Goal: Task Accomplishment & Management: Manage account settings

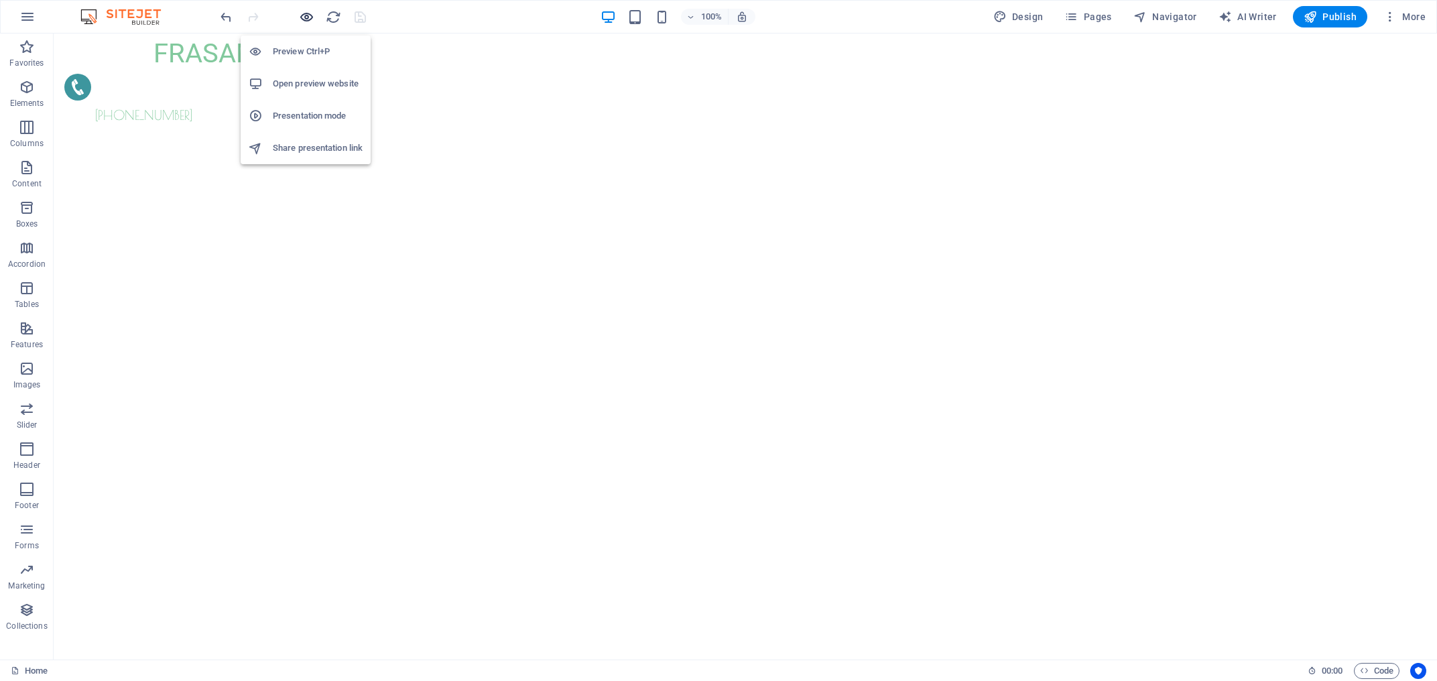
click at [301, 17] on icon "button" at bounding box center [306, 16] width 15 height 15
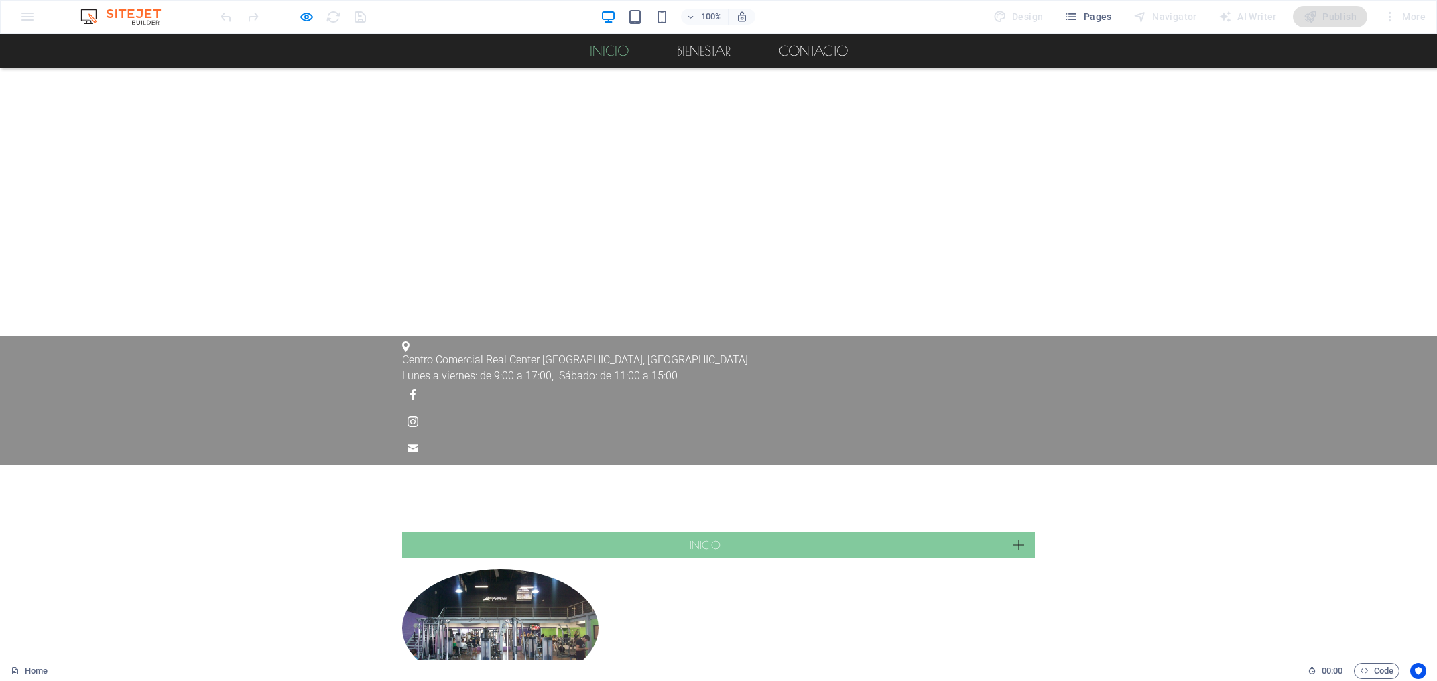
click at [599, 56] on link "Inicio" at bounding box center [609, 51] width 60 height 35
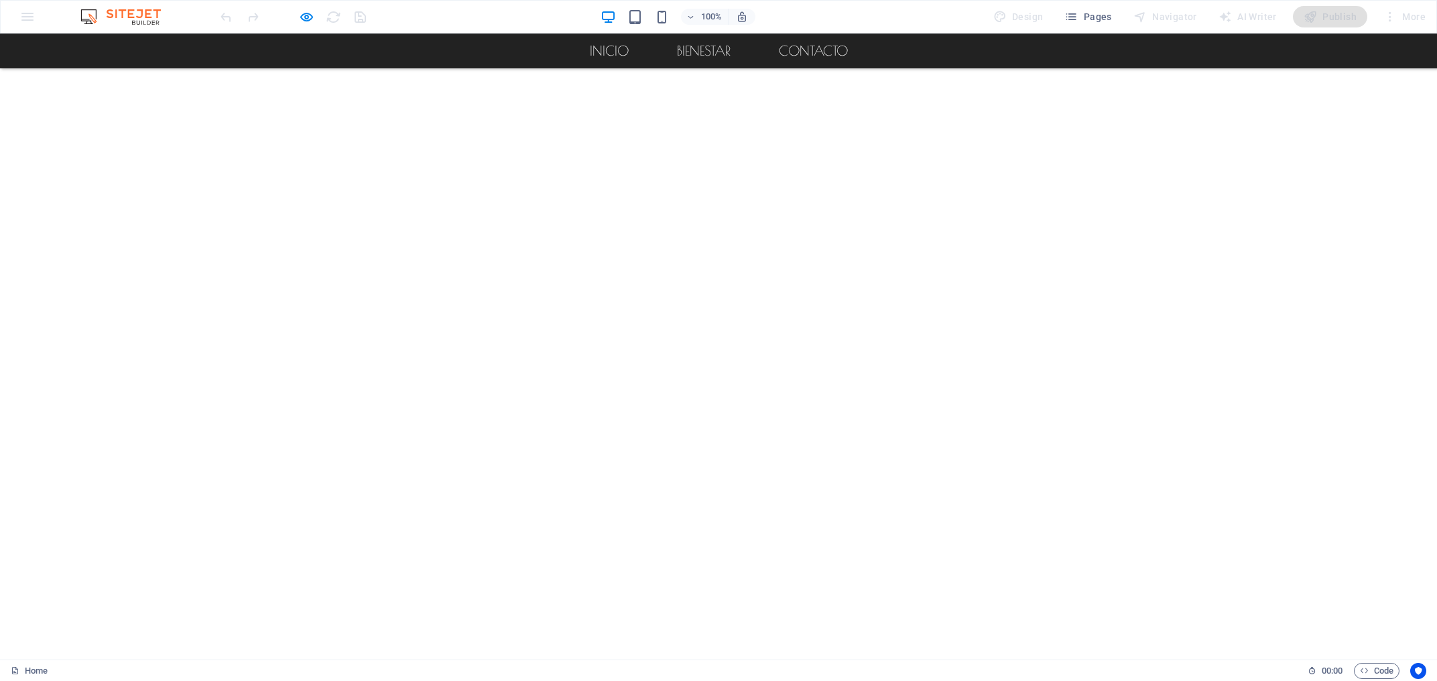
scroll to position [506, 0]
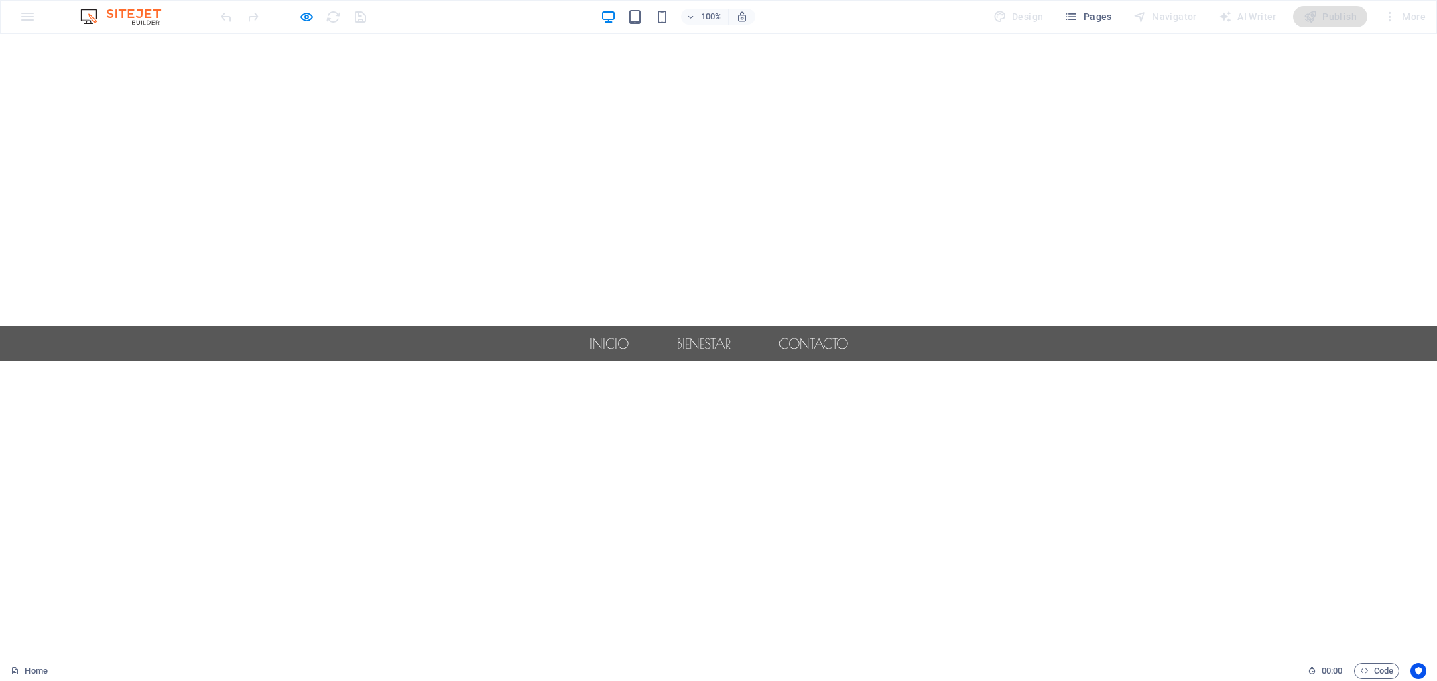
scroll to position [0, 0]
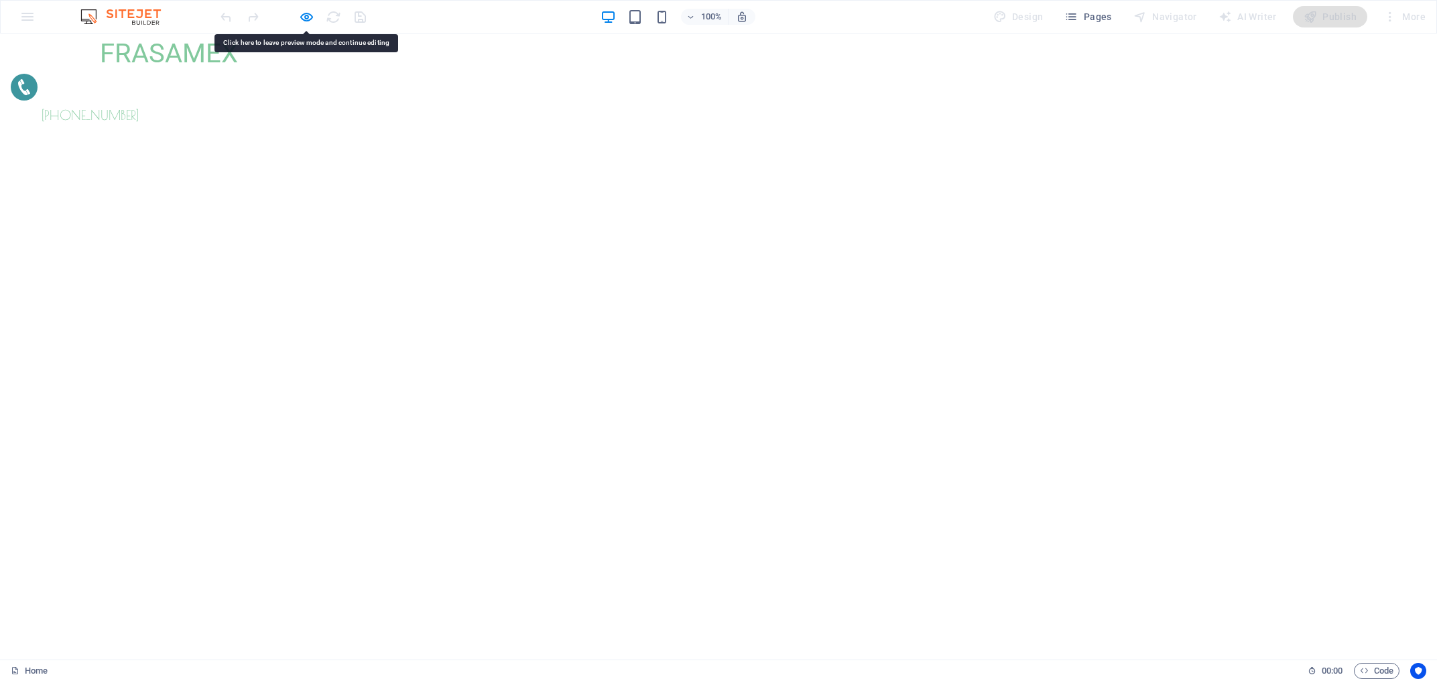
click at [309, 19] on icon "button" at bounding box center [306, 16] width 15 height 15
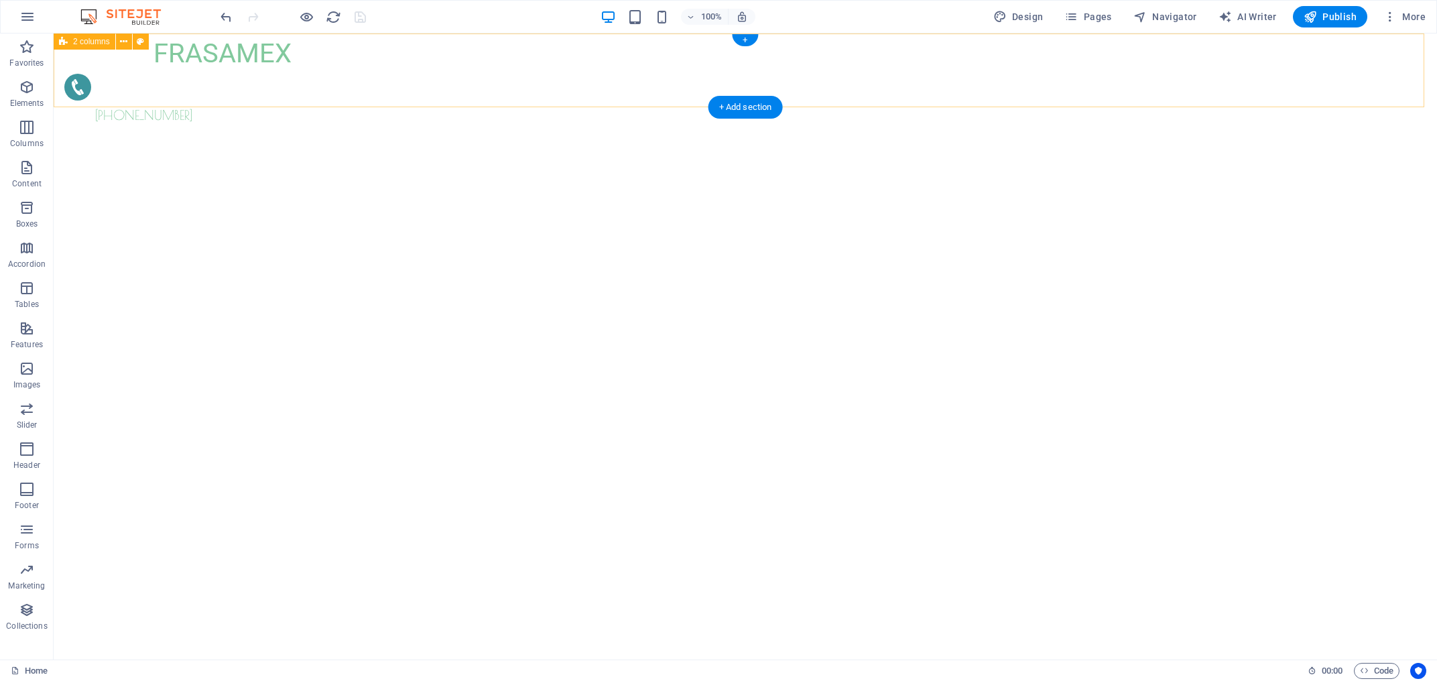
click at [1129, 70] on div "FRASAMEX [PHONE_NUMBER]" at bounding box center [745, 80] width 1383 height 92
click at [123, 41] on icon at bounding box center [123, 42] width 7 height 14
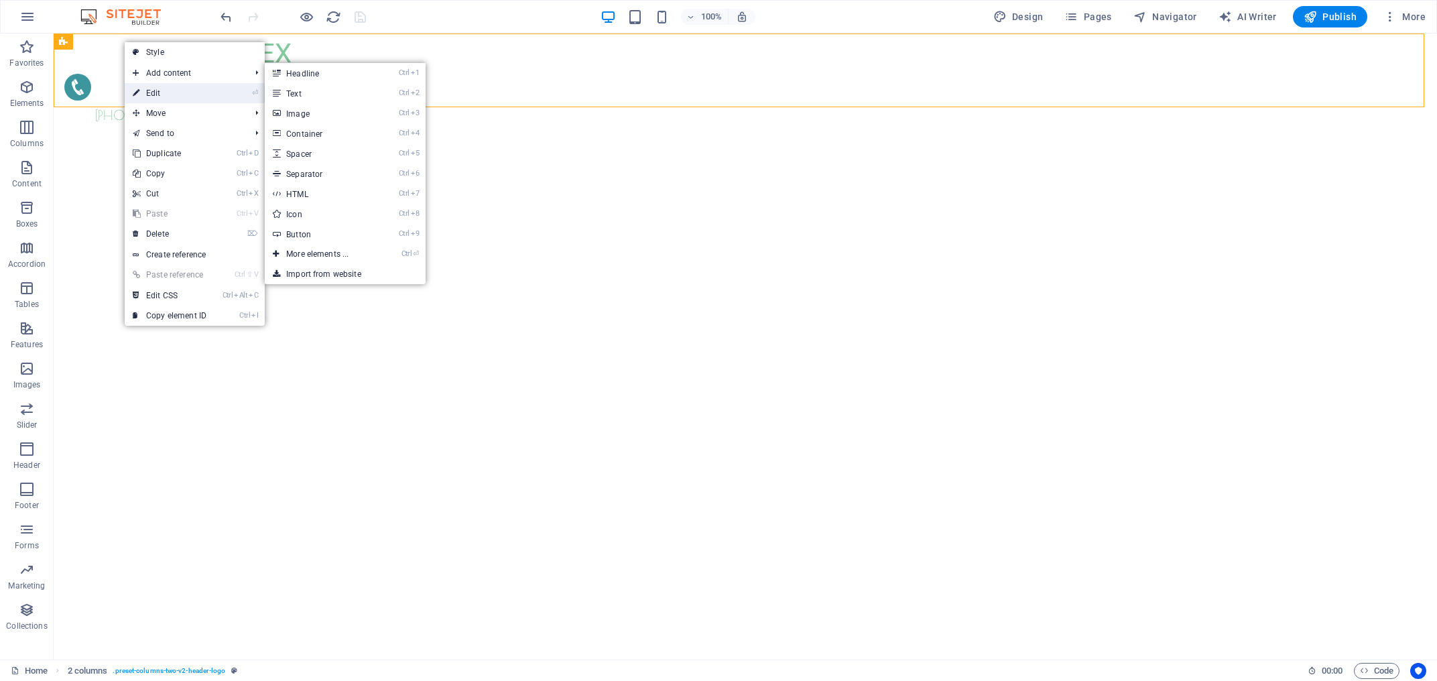
click at [161, 88] on link "⏎ Edit" at bounding box center [170, 93] width 90 height 20
select select "px"
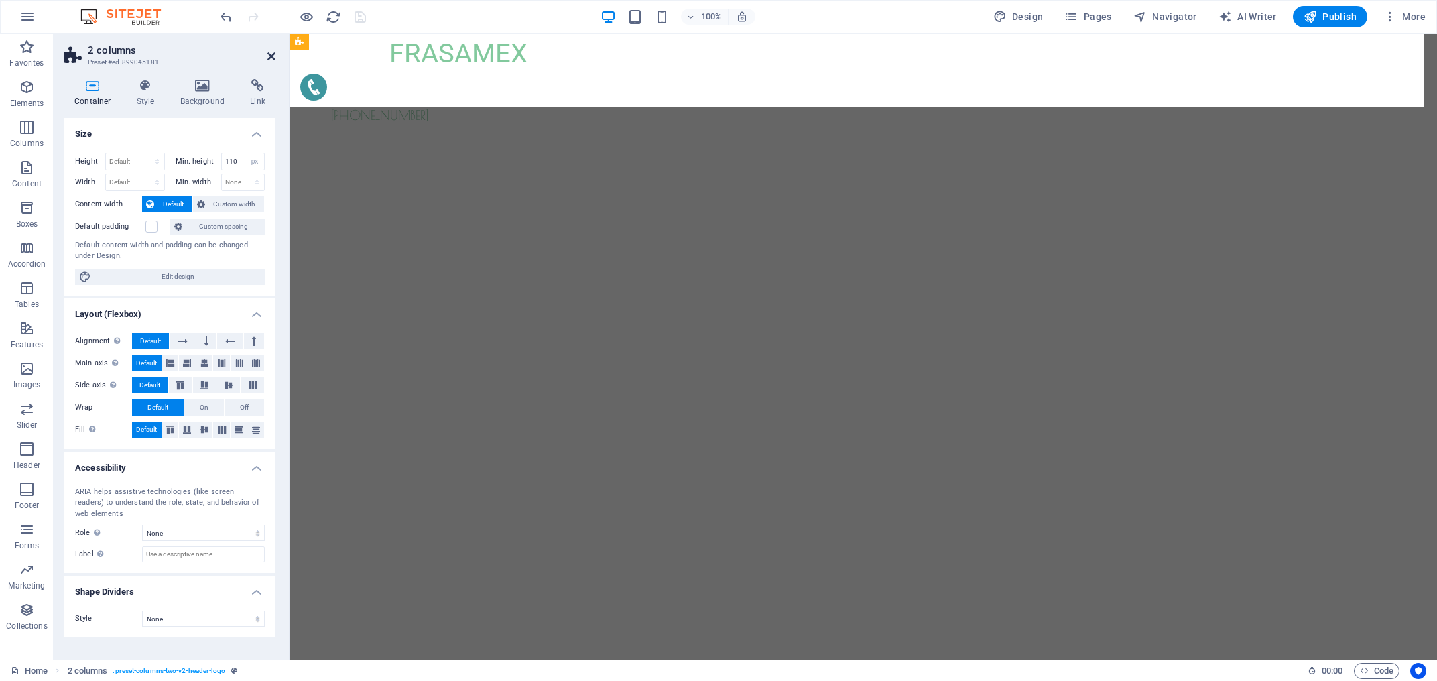
click at [272, 58] on icon at bounding box center [271, 56] width 8 height 11
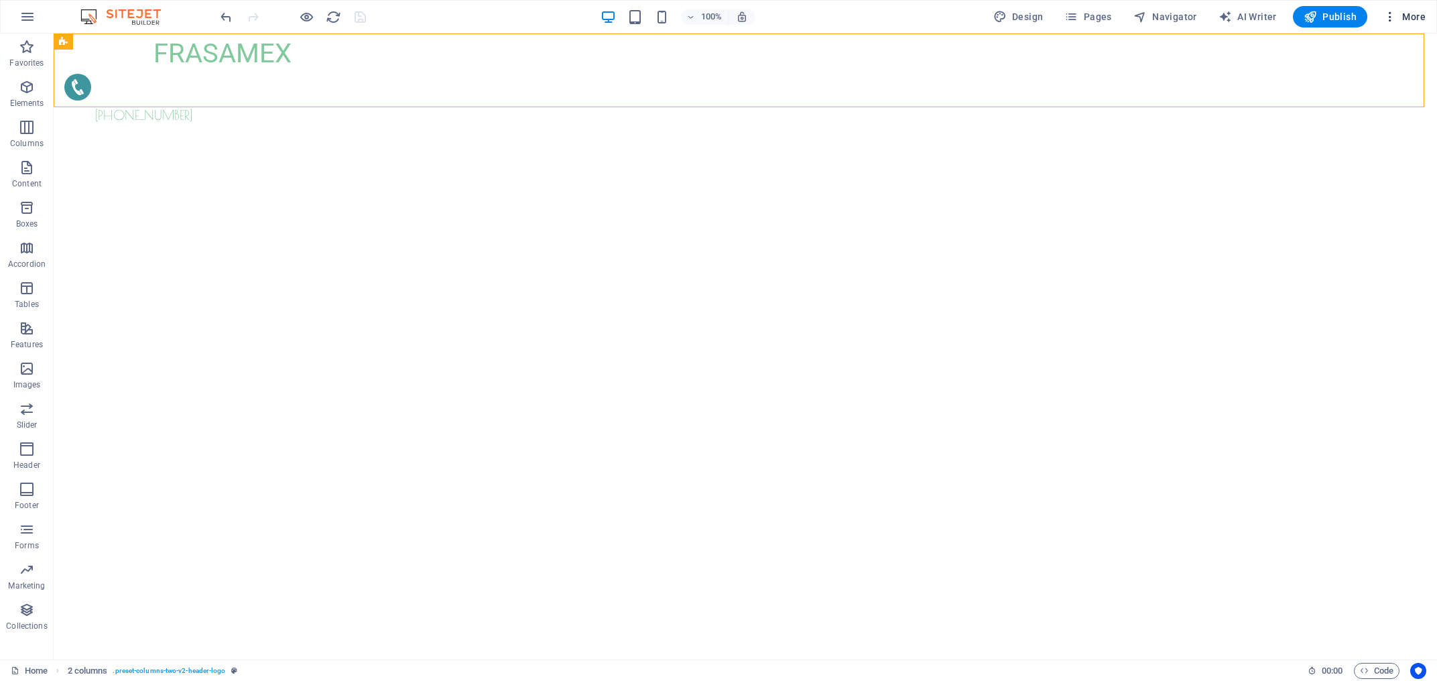
click at [1404, 14] on span "More" at bounding box center [1404, 16] width 42 height 13
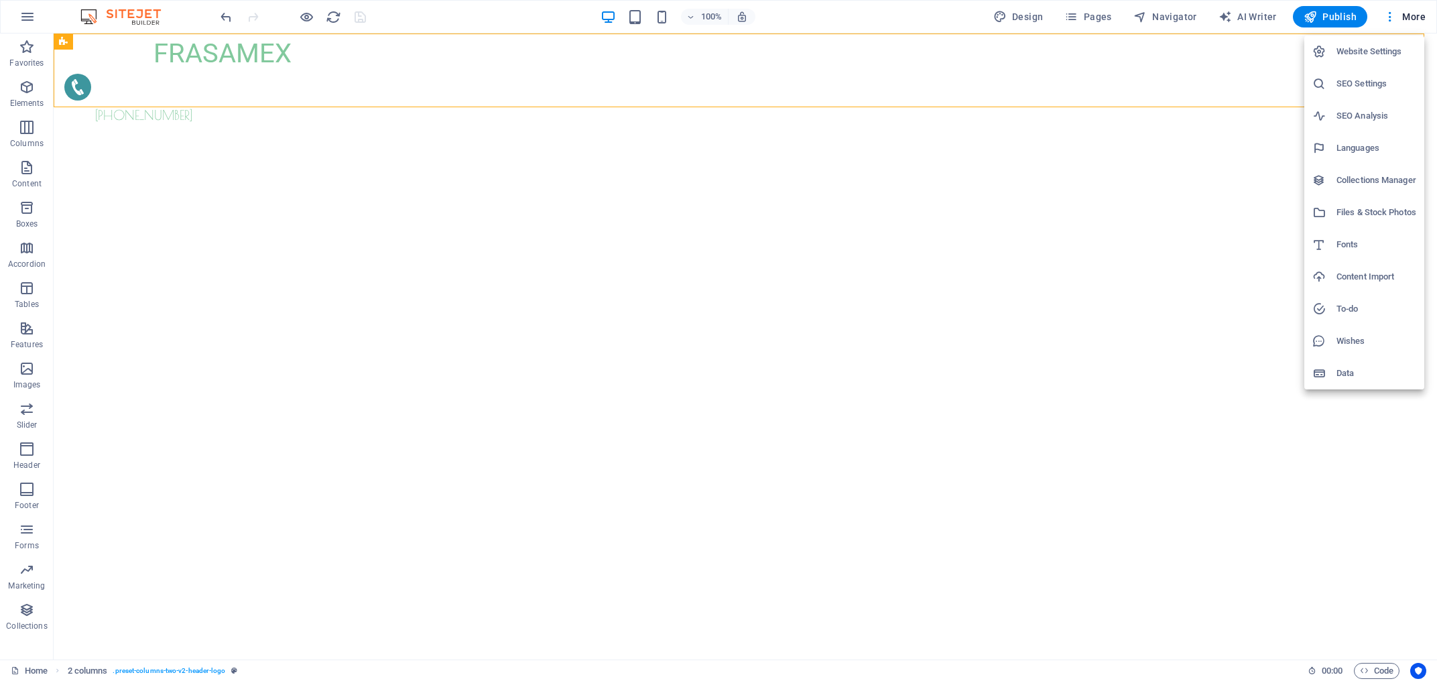
click at [1334, 379] on div at bounding box center [1324, 373] width 24 height 13
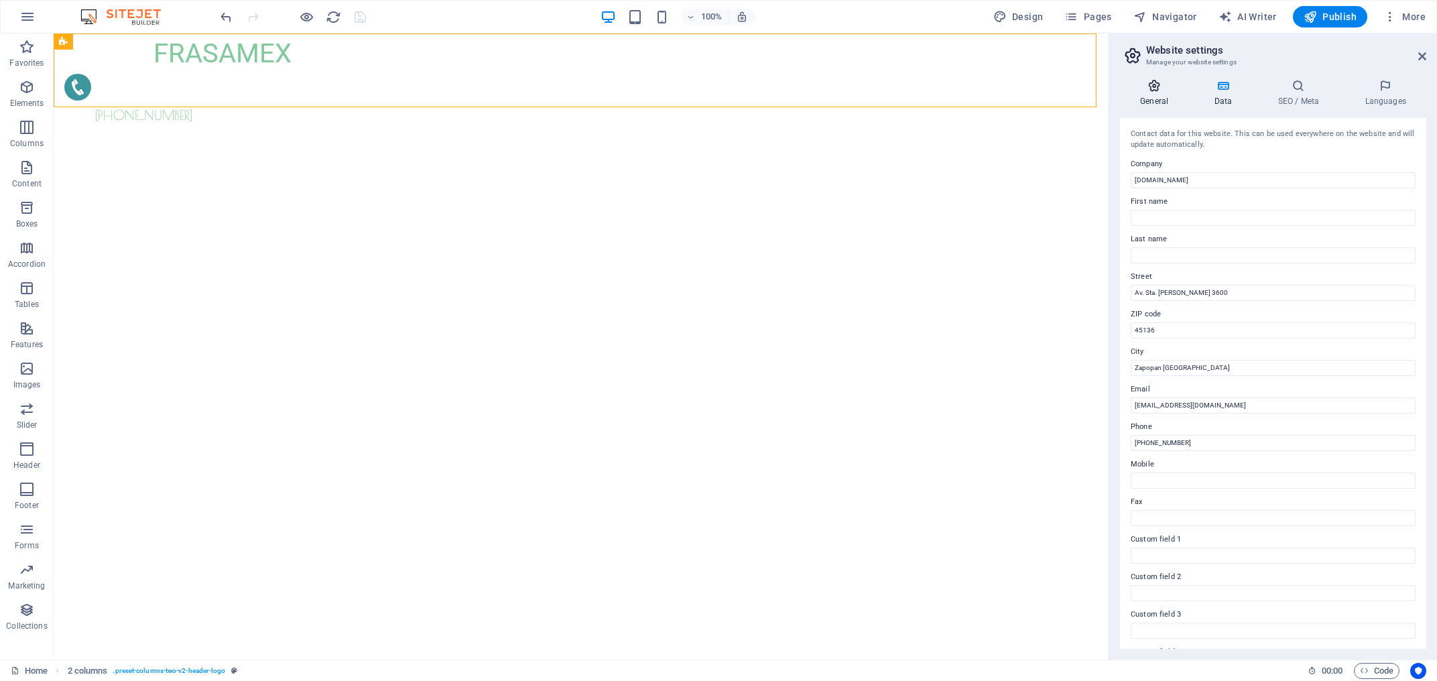
click at [1156, 92] on icon at bounding box center [1154, 85] width 68 height 13
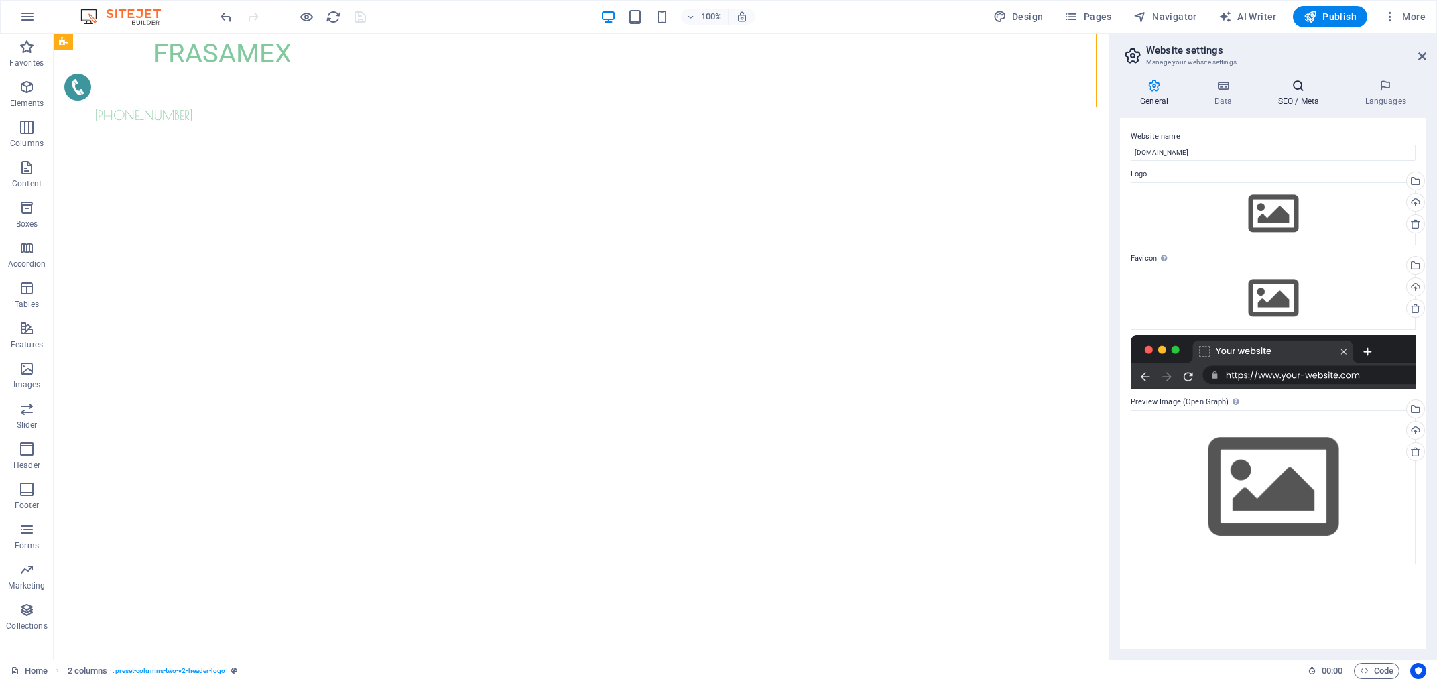
click at [1284, 94] on h4 "SEO / Meta" at bounding box center [1300, 93] width 87 height 28
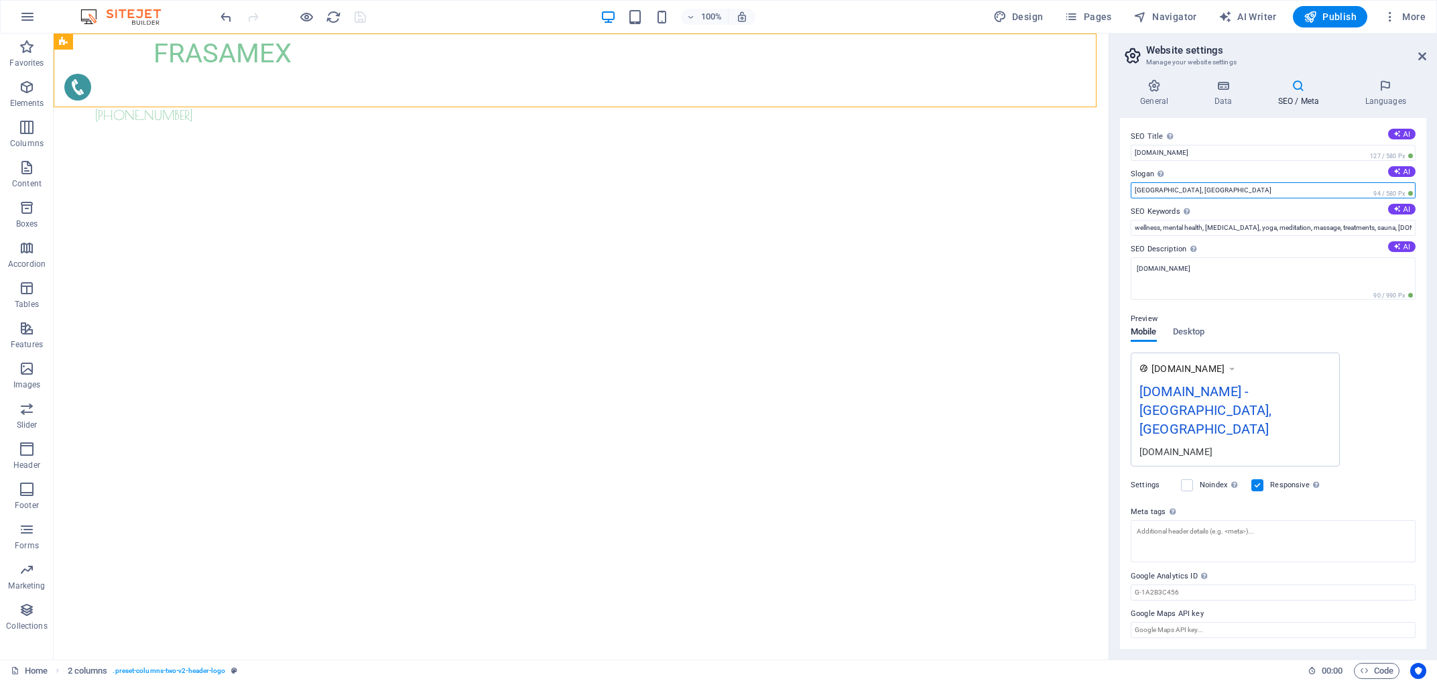
drag, startPoint x: 1180, startPoint y: 191, endPoint x: 1114, endPoint y: 194, distance: 66.4
click at [1131, 194] on input "[GEOGRAPHIC_DATA], [GEOGRAPHIC_DATA]" at bounding box center [1273, 190] width 285 height 16
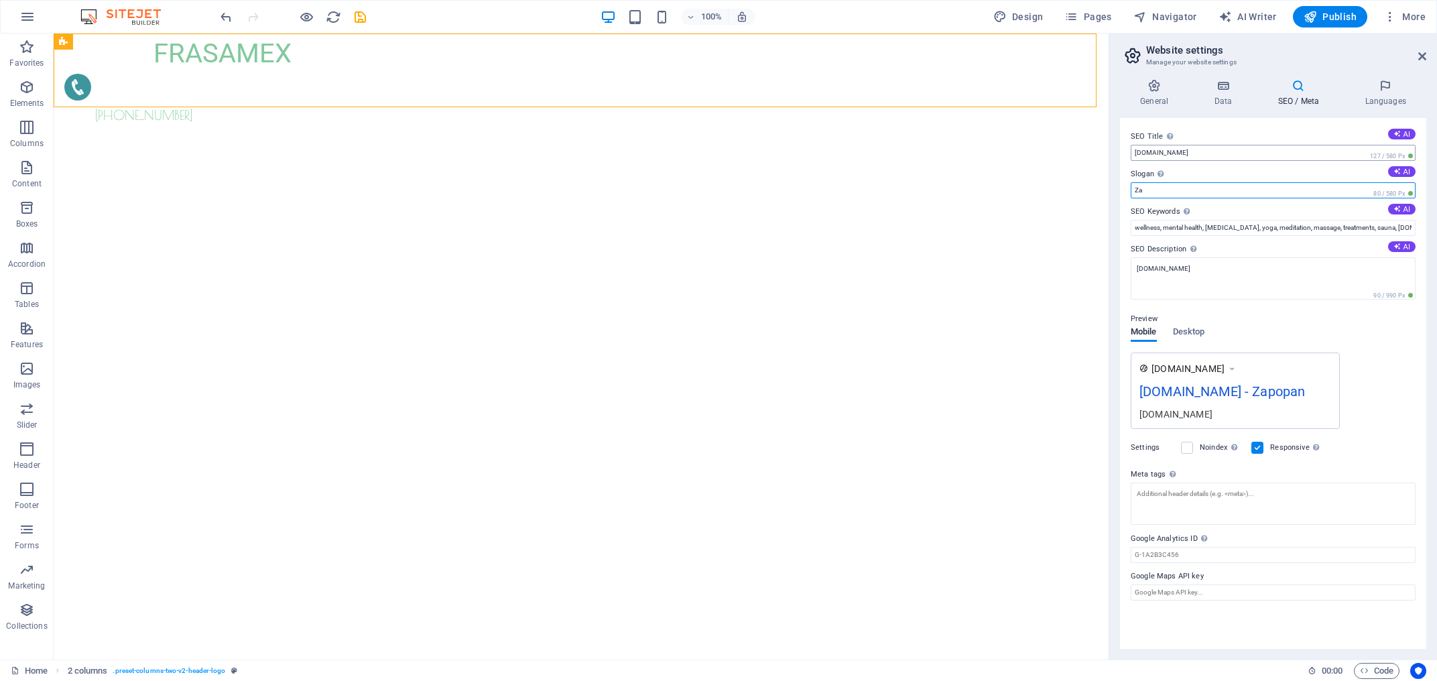
type input "Z"
click at [1185, 182] on label "Slogan The slogan of your website. AI" at bounding box center [1273, 174] width 285 height 16
click at [1185, 182] on input "Slogan The slogan of your website. AI" at bounding box center [1273, 190] width 285 height 16
click at [1183, 185] on input "Slogan The slogan of your website. AI" at bounding box center [1273, 190] width 285 height 16
paste input "Franquicias Saludables de [GEOGRAPHIC_DATA]"
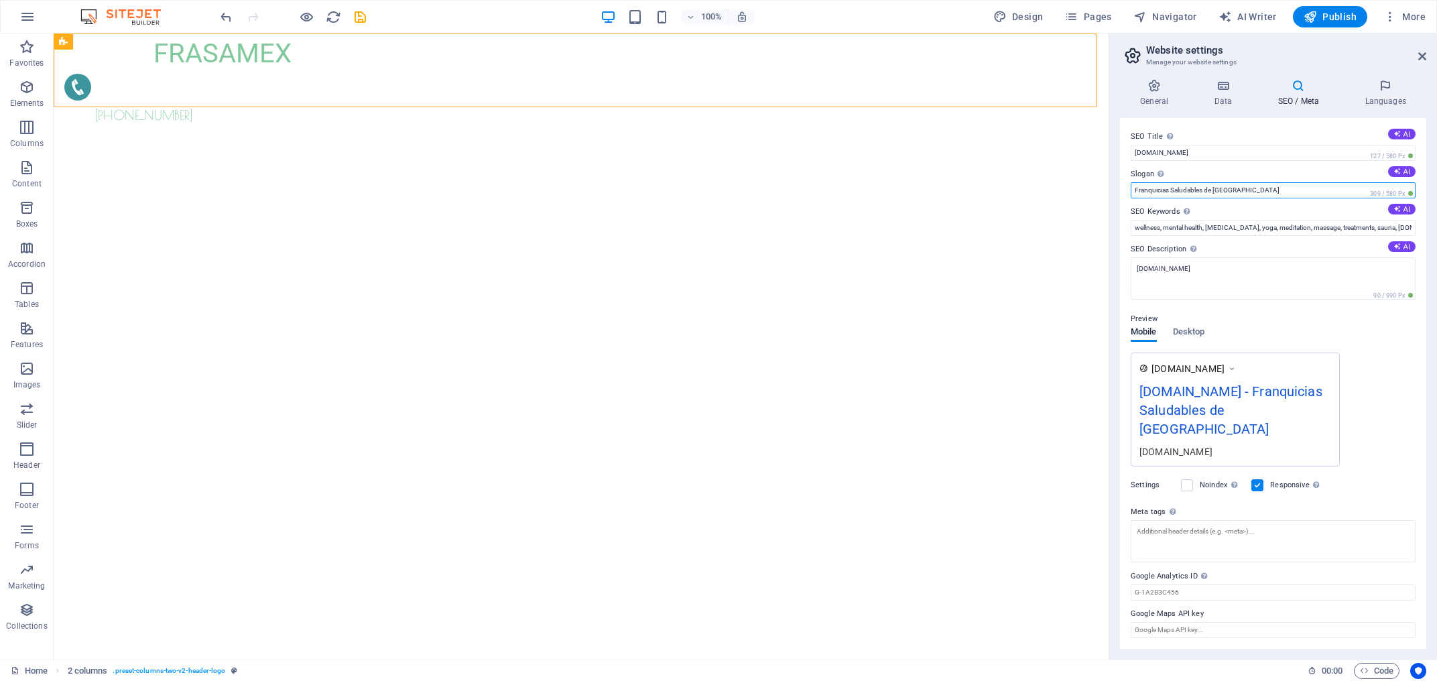
type input "Franquicias Saludables de [GEOGRAPHIC_DATA]"
click at [1116, 101] on div "General Data SEO / Meta Languages Website name [DOMAIN_NAME] Logo Drag files he…" at bounding box center [1273, 363] width 328 height 591
click at [1386, 96] on h4 "Languages" at bounding box center [1386, 93] width 82 height 28
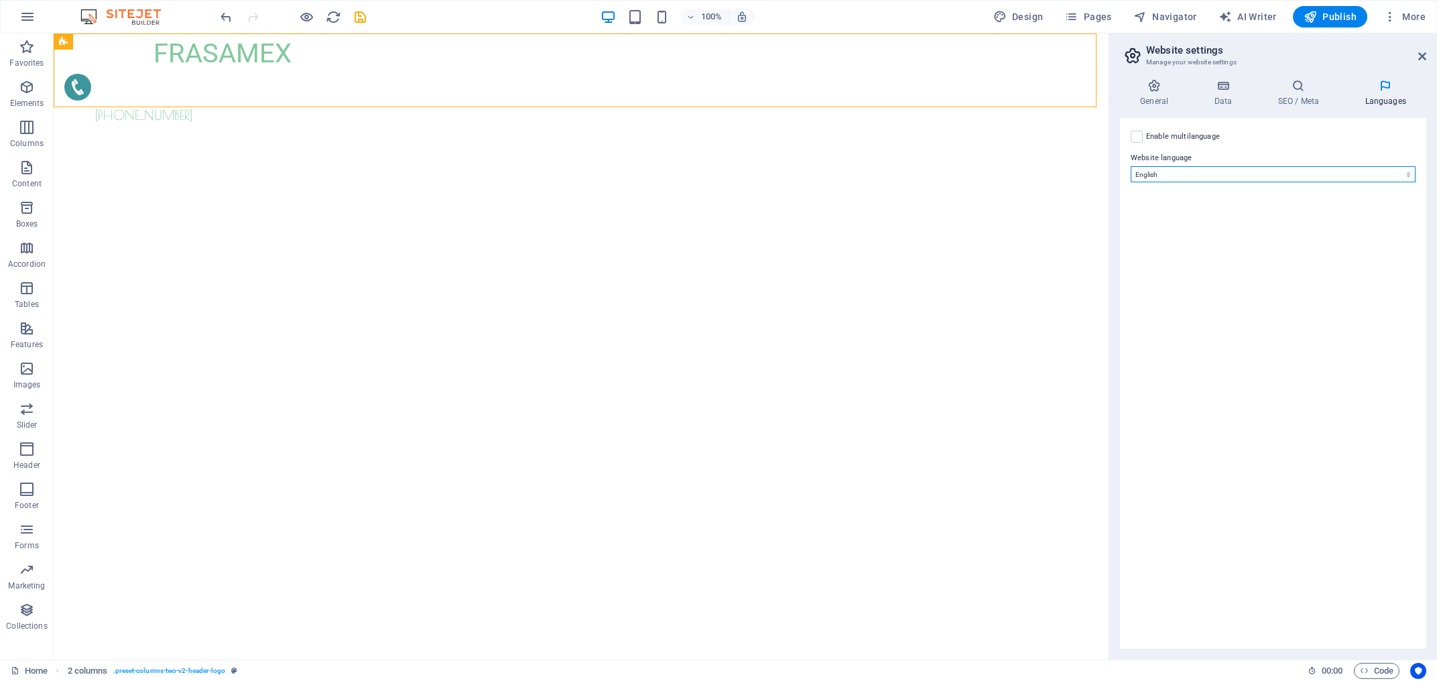
click at [1131, 166] on select "Abkhazian Afar Afrikaans Akan Albanian Amharic Arabic Aragonese Armenian Assame…" at bounding box center [1273, 174] width 285 height 16
select select "148"
click option "Spanish" at bounding box center [0, 0] width 0 height 0
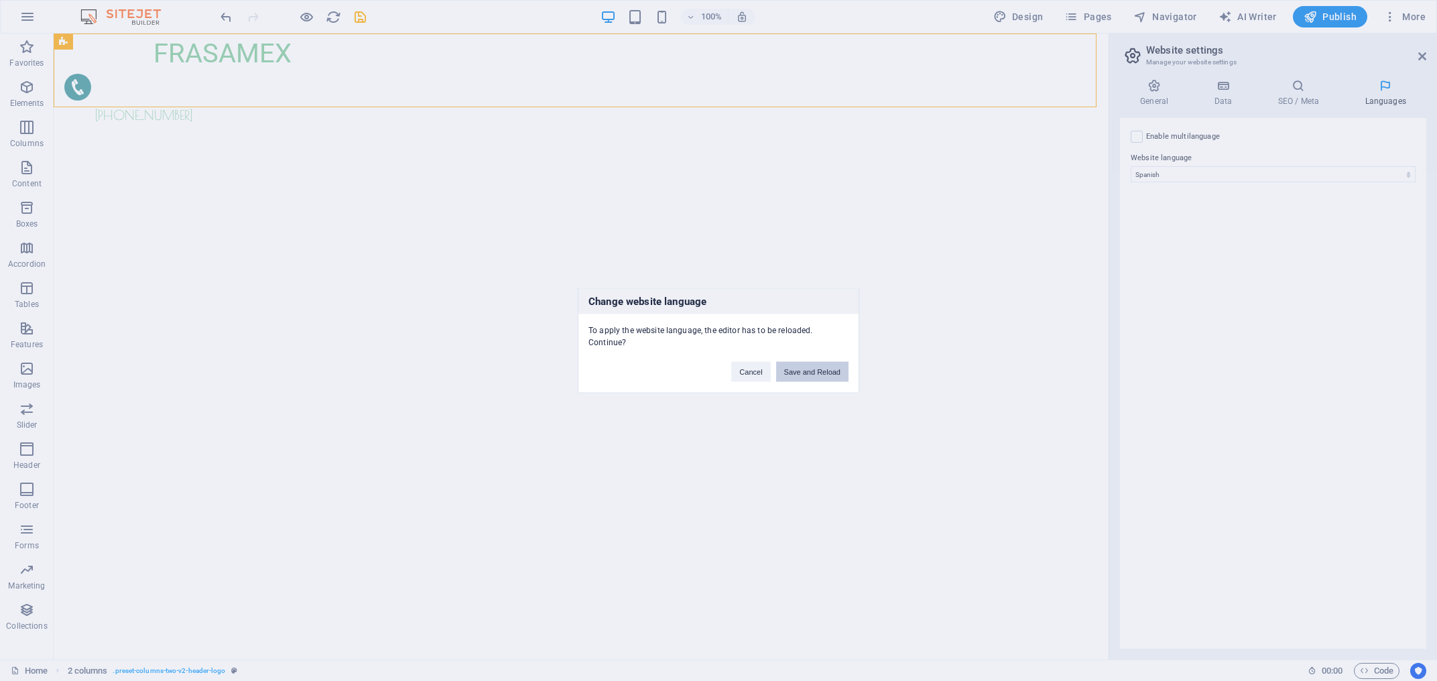
click at [811, 374] on button "Save and Reload" at bounding box center [812, 372] width 72 height 20
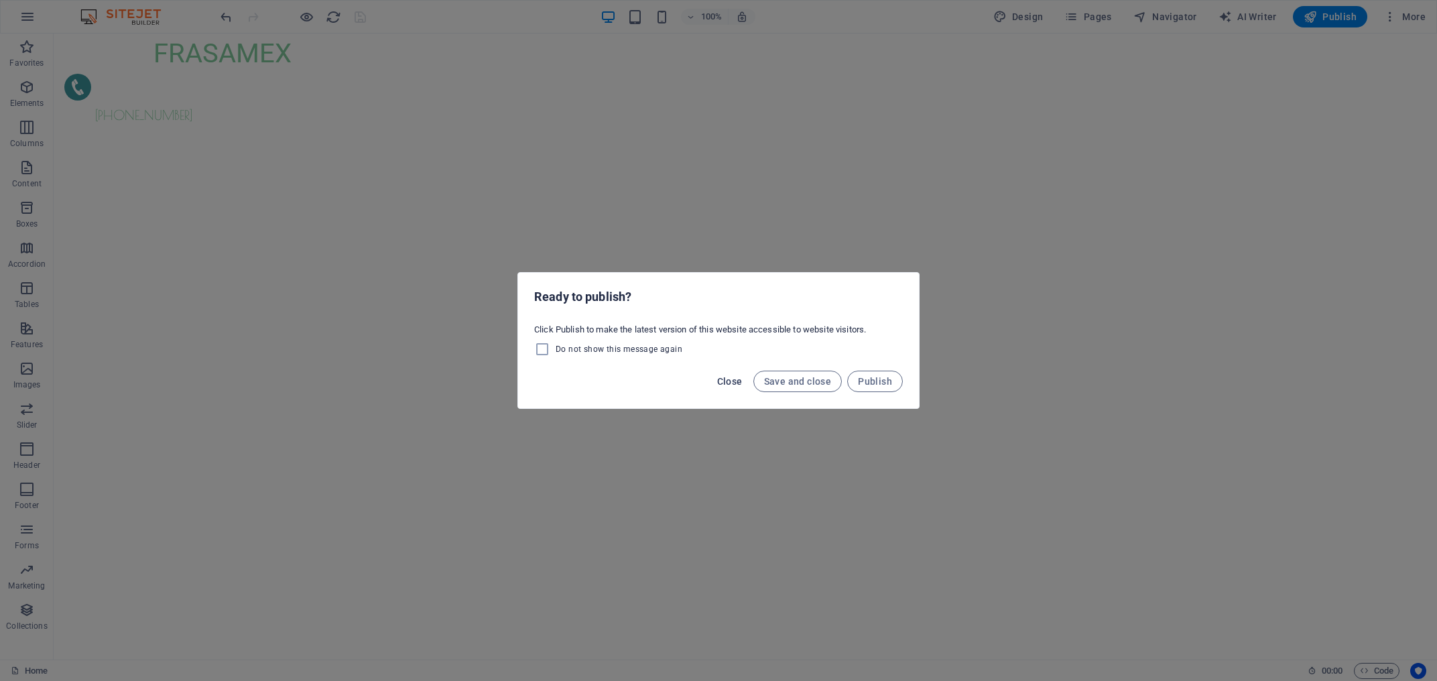
click at [721, 384] on span "Close" at bounding box center [729, 381] width 25 height 11
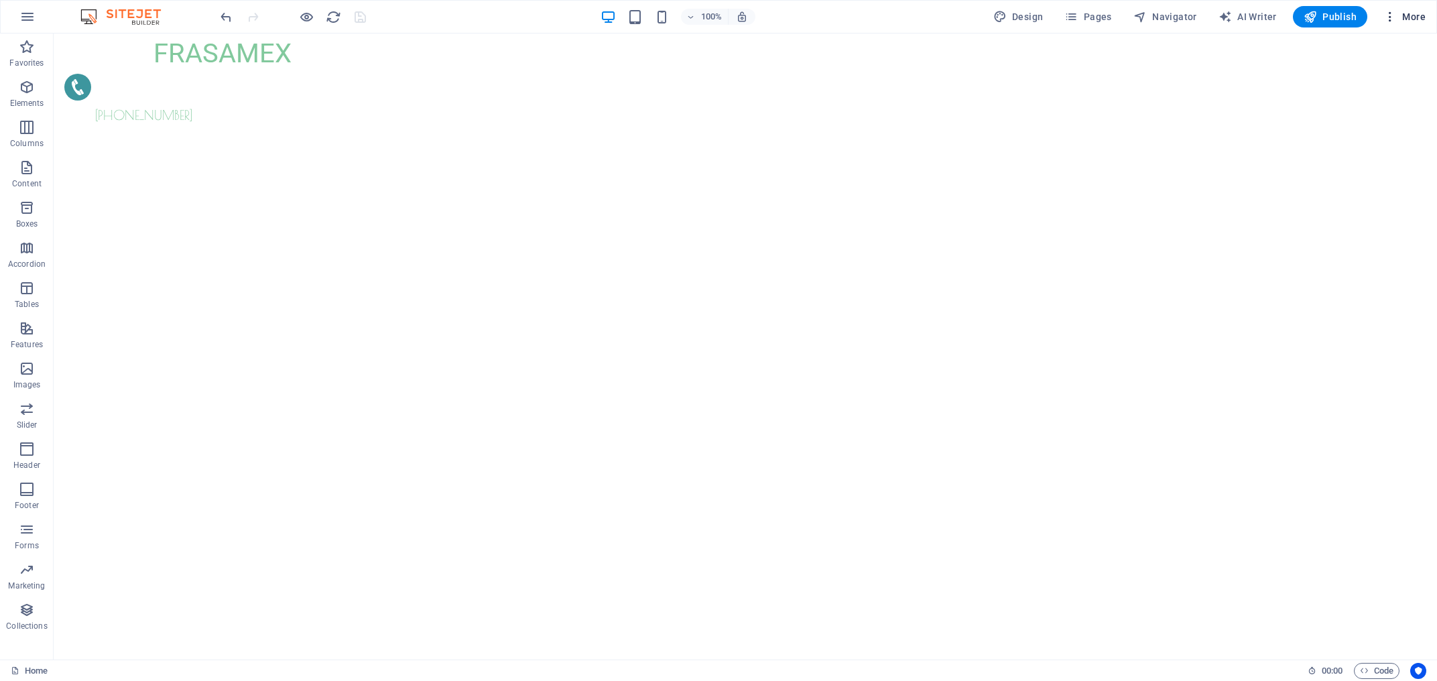
click at [1410, 13] on span "More" at bounding box center [1404, 16] width 42 height 13
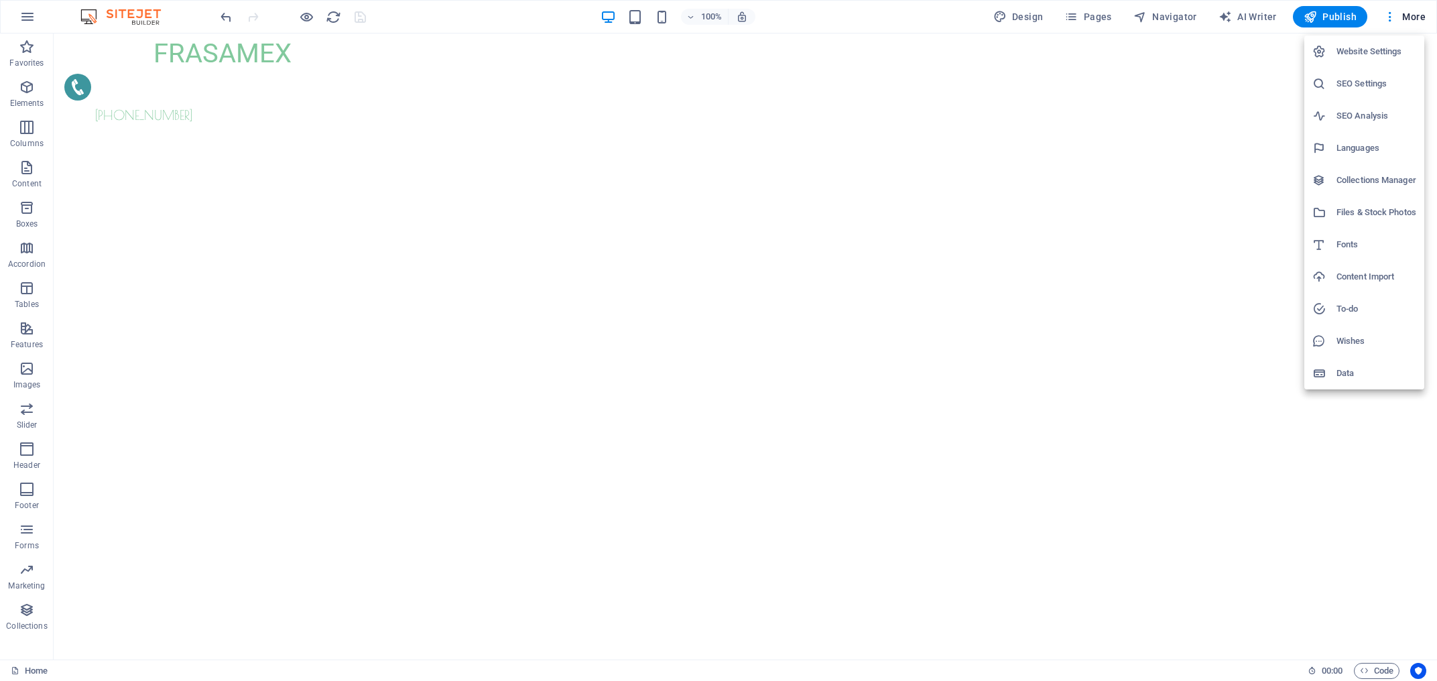
click at [306, 12] on div at bounding box center [718, 340] width 1437 height 681
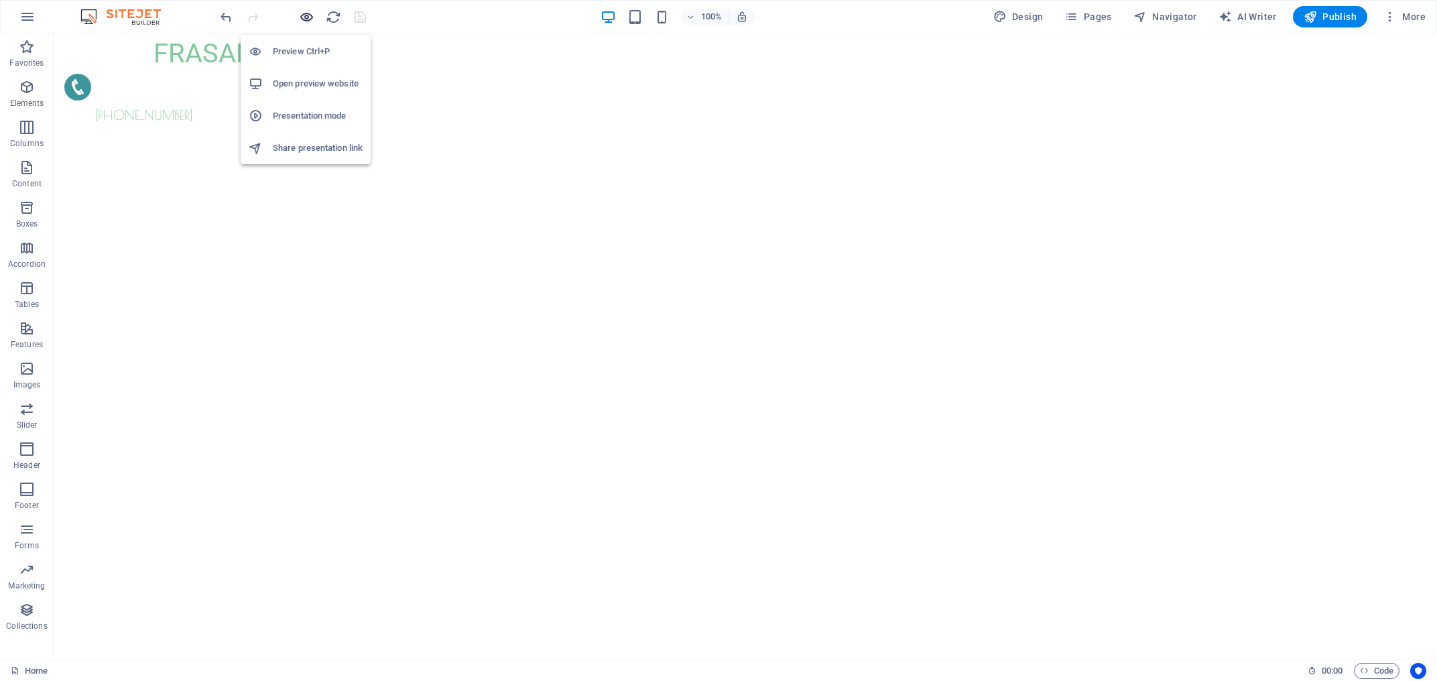
click at [306, 20] on icon "button" at bounding box center [306, 16] width 15 height 15
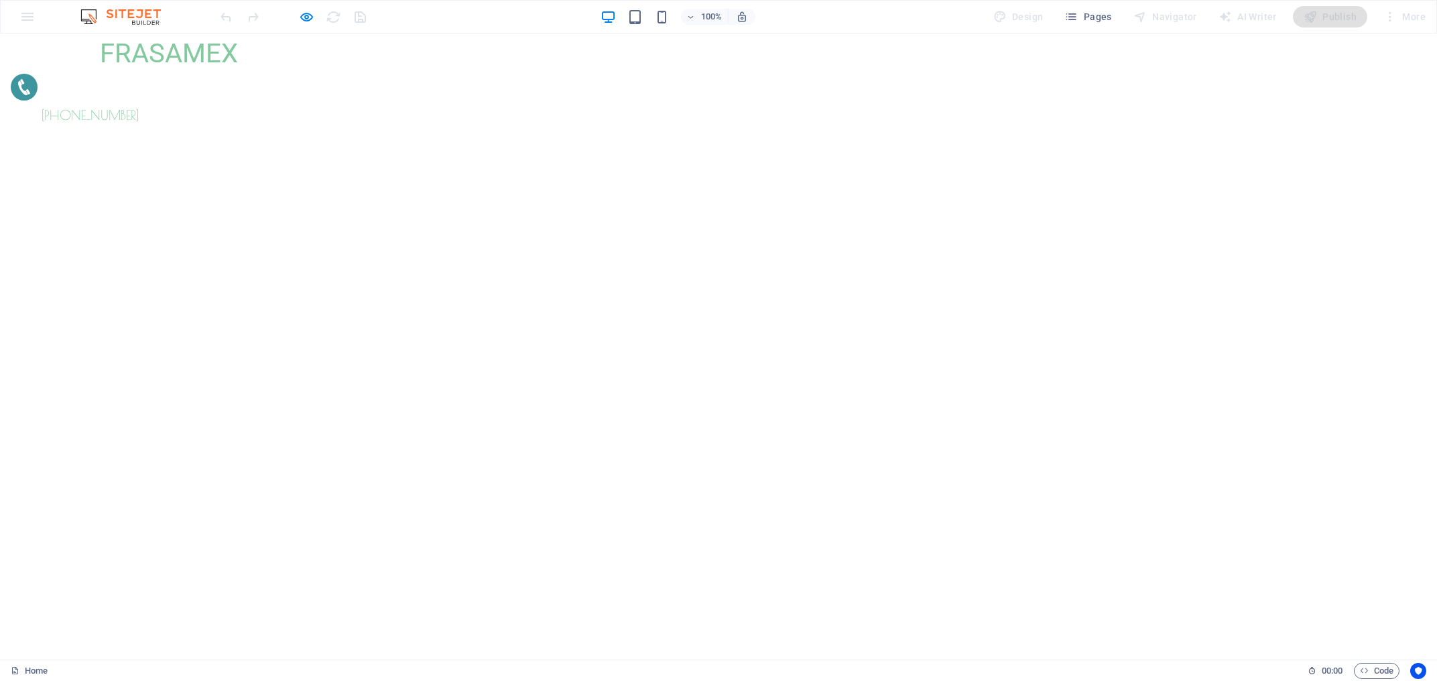
click at [307, 17] on icon "button" at bounding box center [306, 16] width 15 height 15
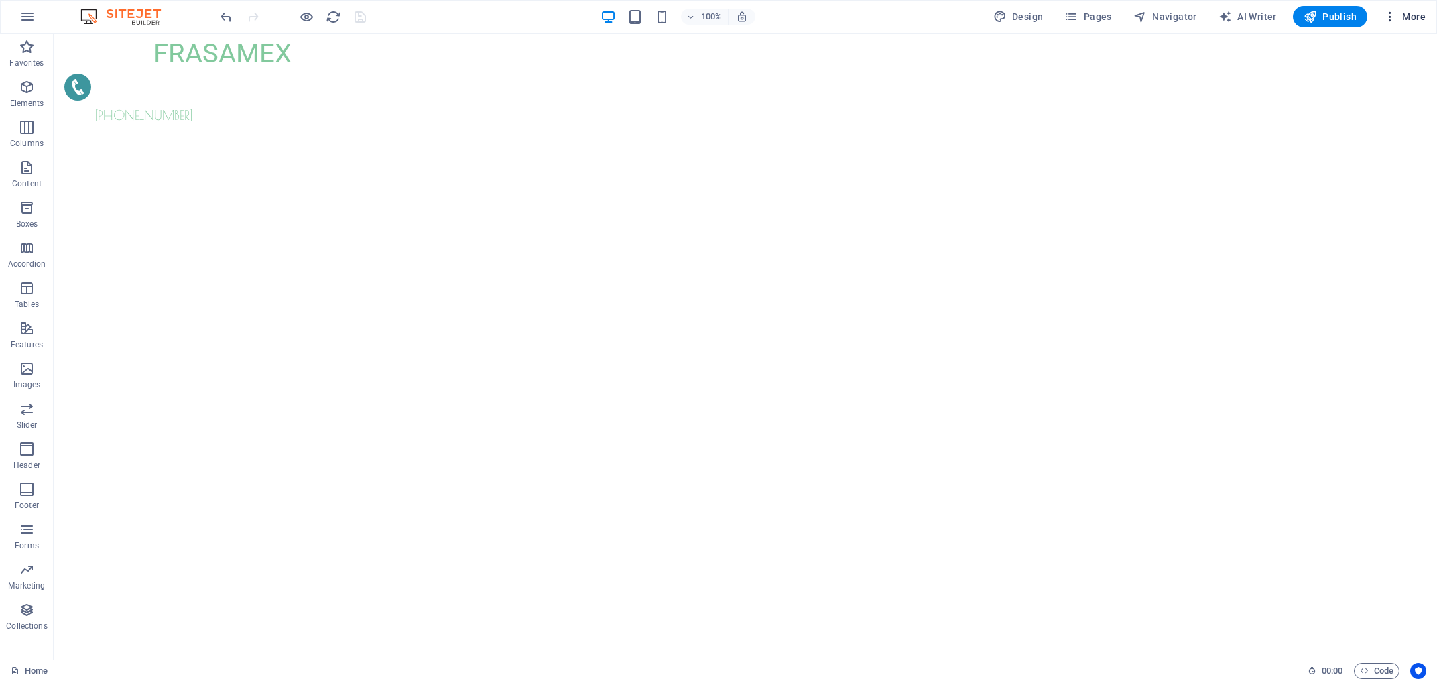
click at [1405, 23] on span "More" at bounding box center [1404, 16] width 42 height 13
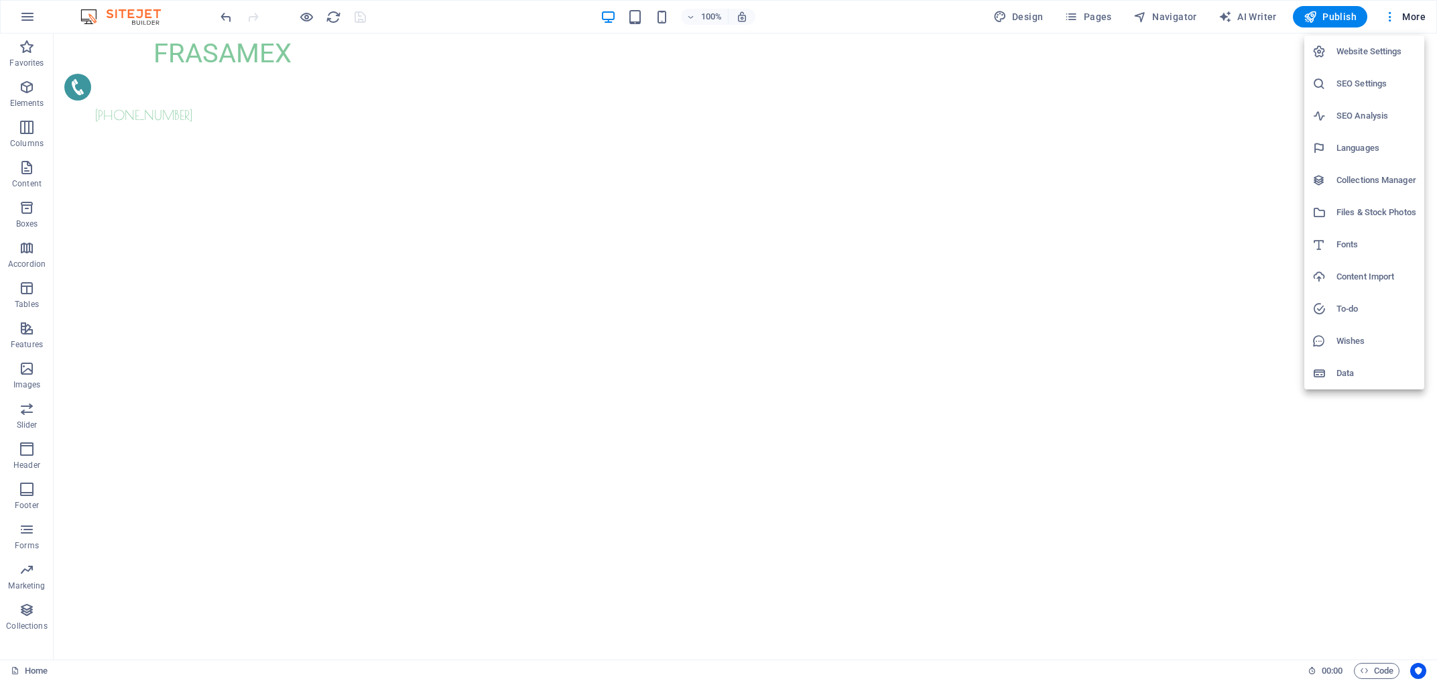
click at [1345, 371] on h6 "Data" at bounding box center [1376, 373] width 80 height 16
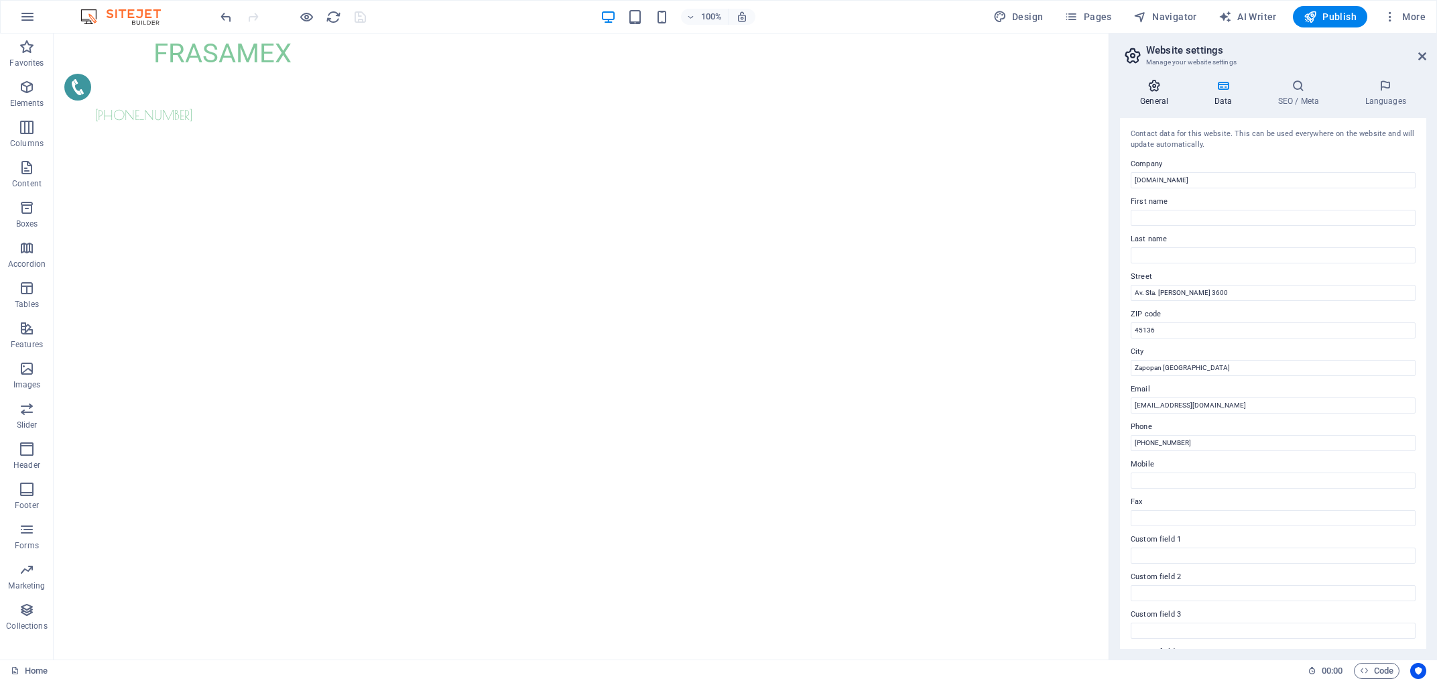
click at [1169, 100] on h4 "General" at bounding box center [1157, 93] width 74 height 28
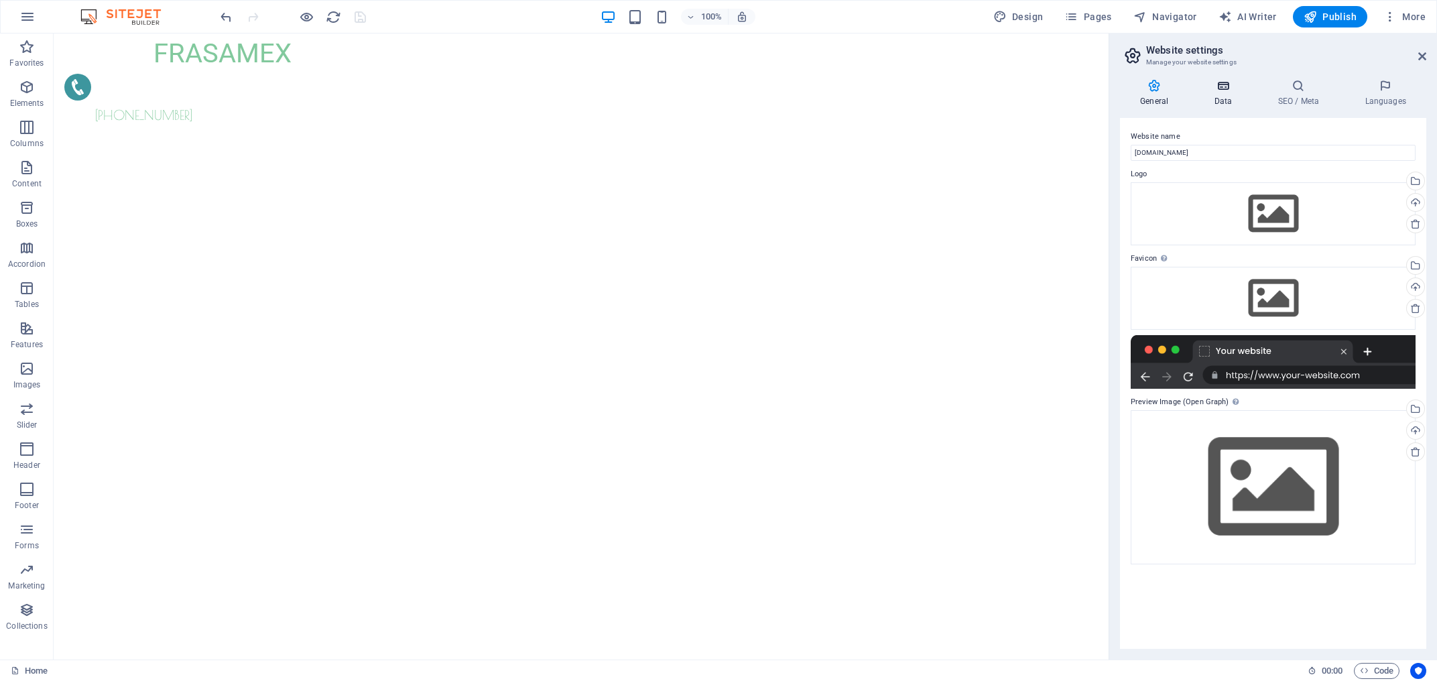
click at [1210, 92] on h4 "Data" at bounding box center [1226, 93] width 64 height 28
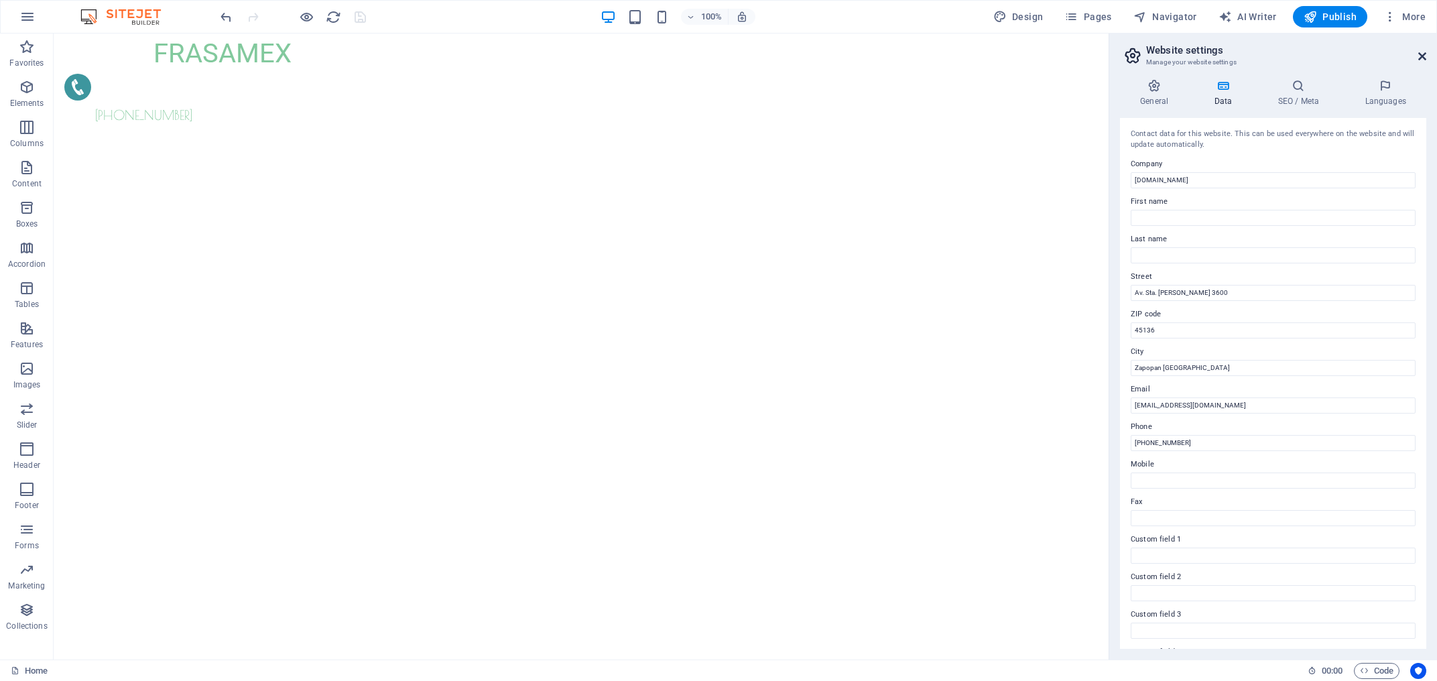
click at [1424, 56] on icon at bounding box center [1422, 56] width 8 height 11
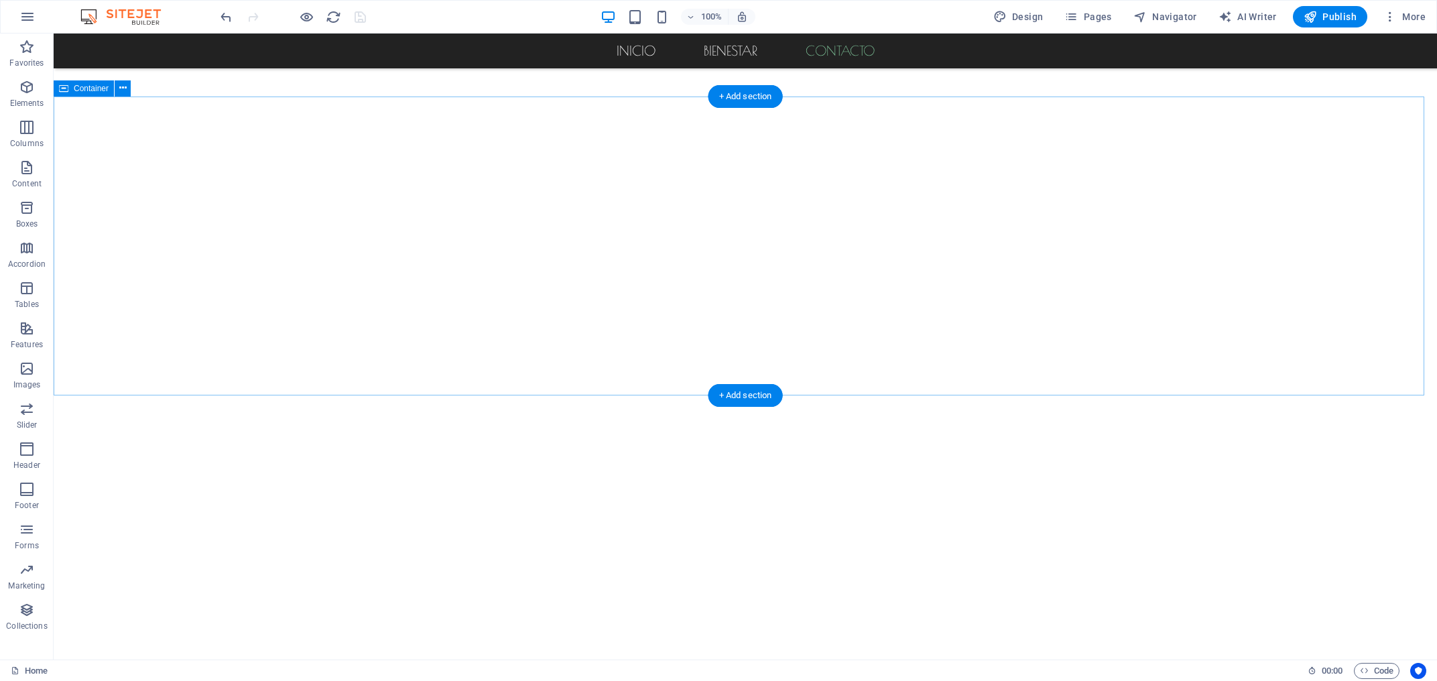
scroll to position [503, 0]
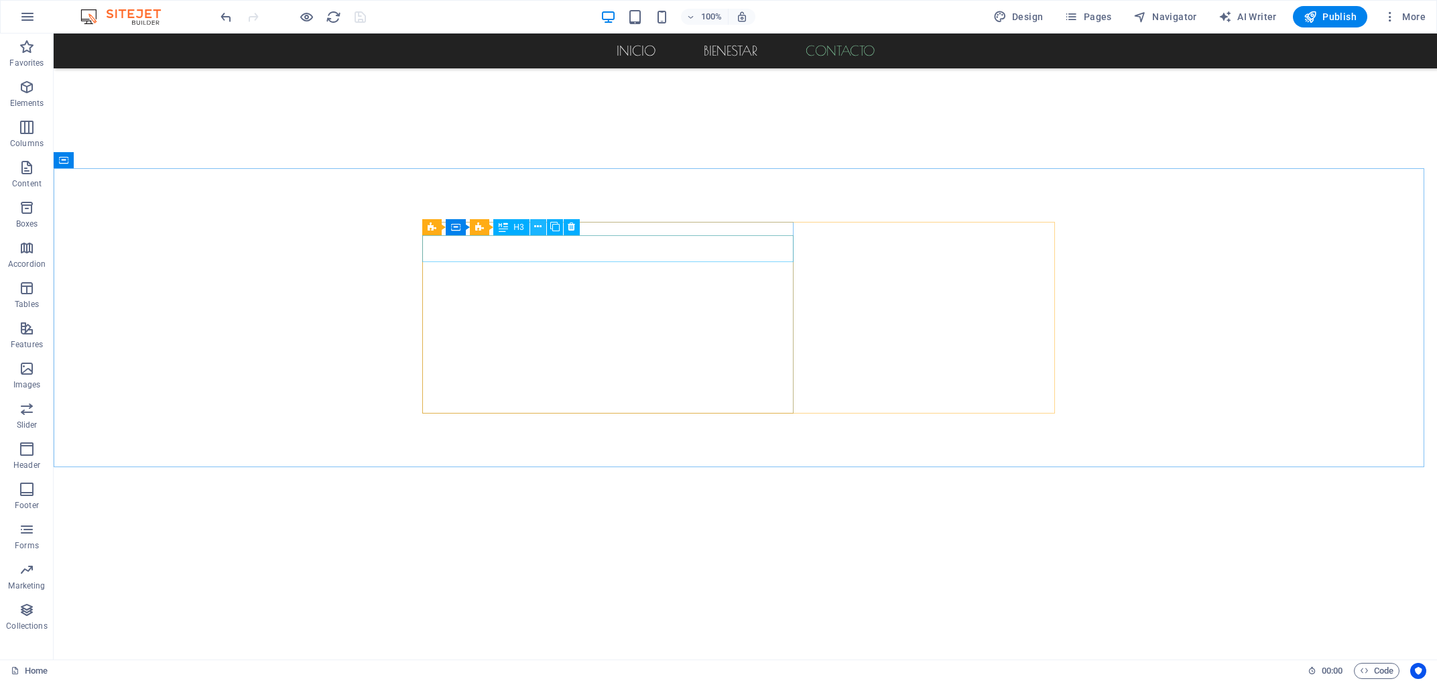
click at [538, 226] on icon at bounding box center [537, 227] width 7 height 14
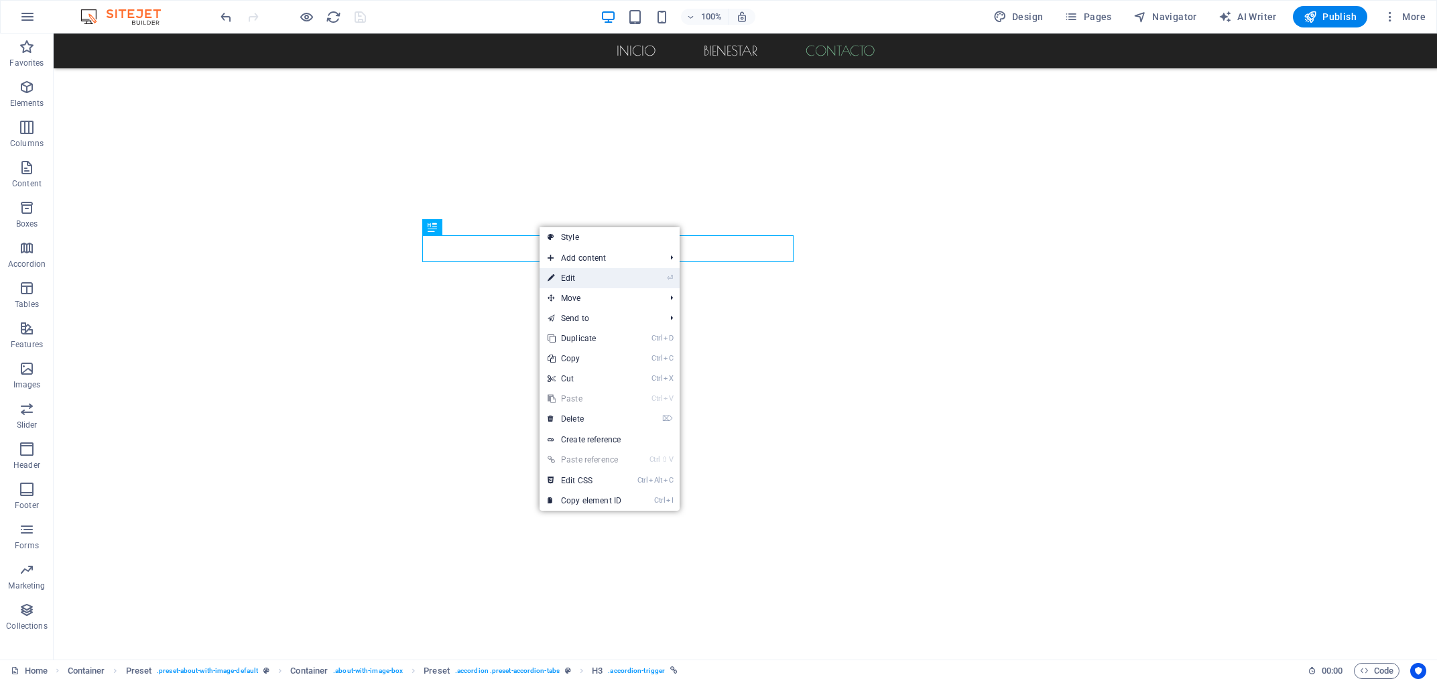
click at [569, 281] on link "⏎ Edit" at bounding box center [585, 278] width 90 height 20
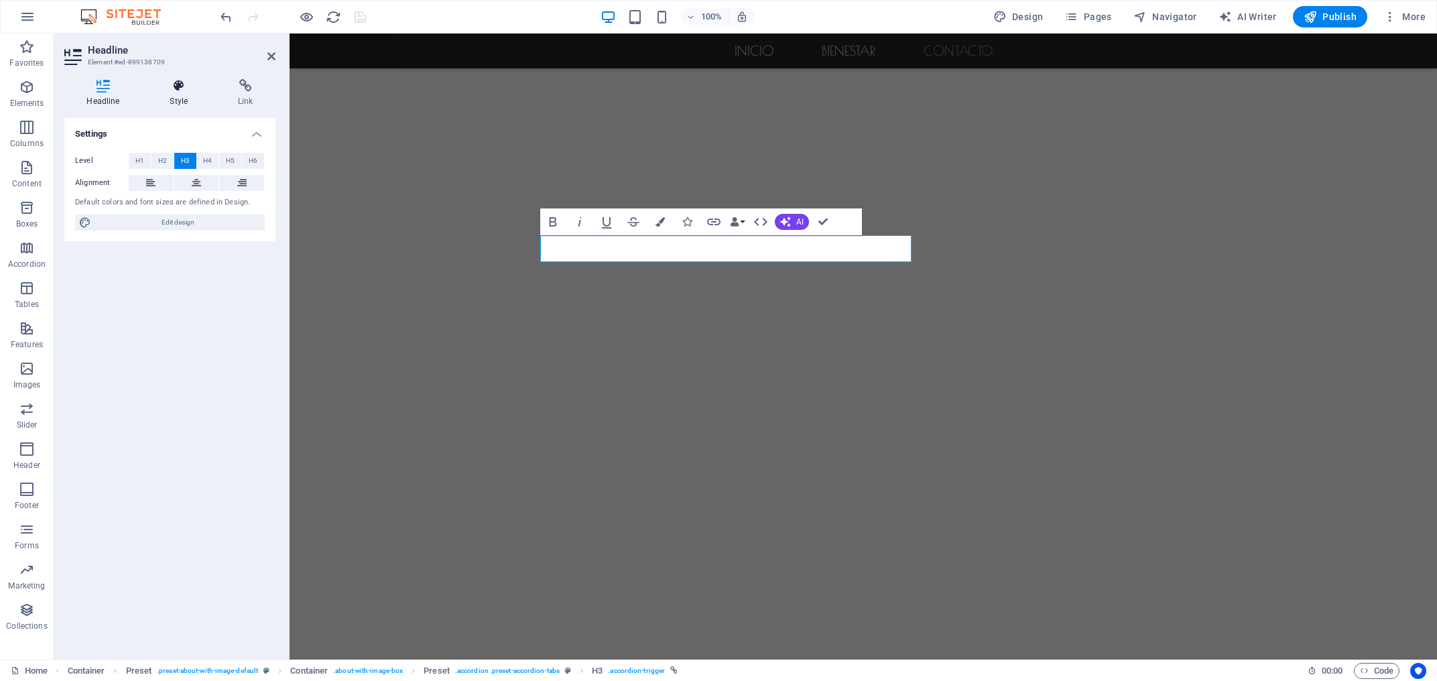
click at [179, 90] on icon at bounding box center [178, 85] width 63 height 13
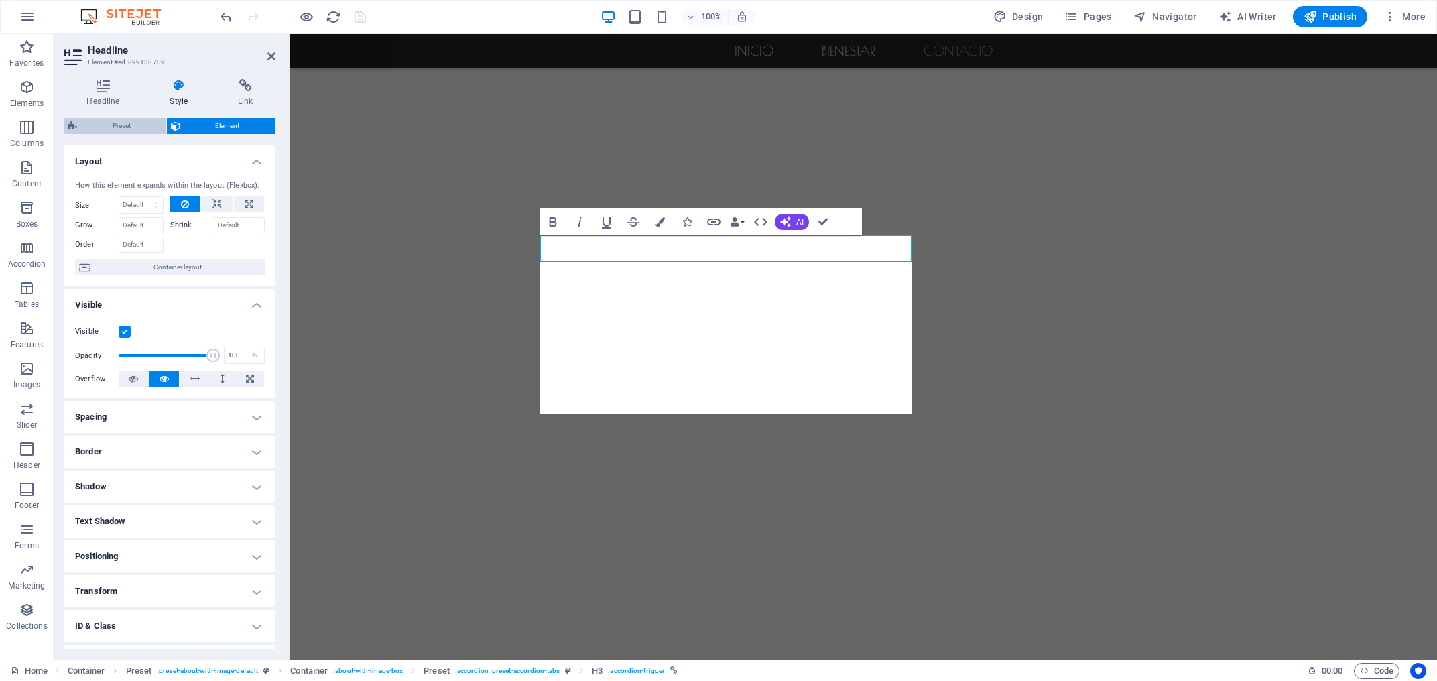
click at [115, 126] on span "Preset" at bounding box center [121, 126] width 81 height 16
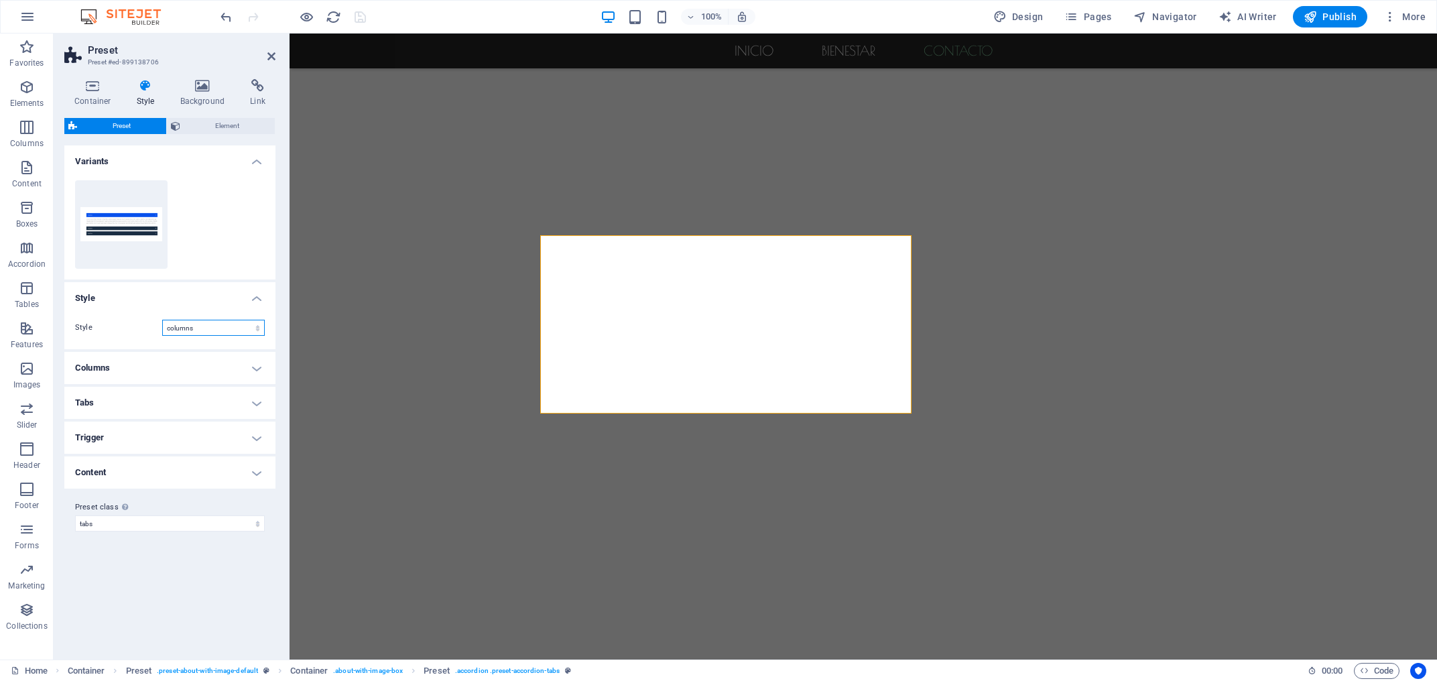
click option "columns" at bounding box center [0, 0] width 0 height 0
select select "normal"
click option "normal" at bounding box center [0, 0] width 0 height 0
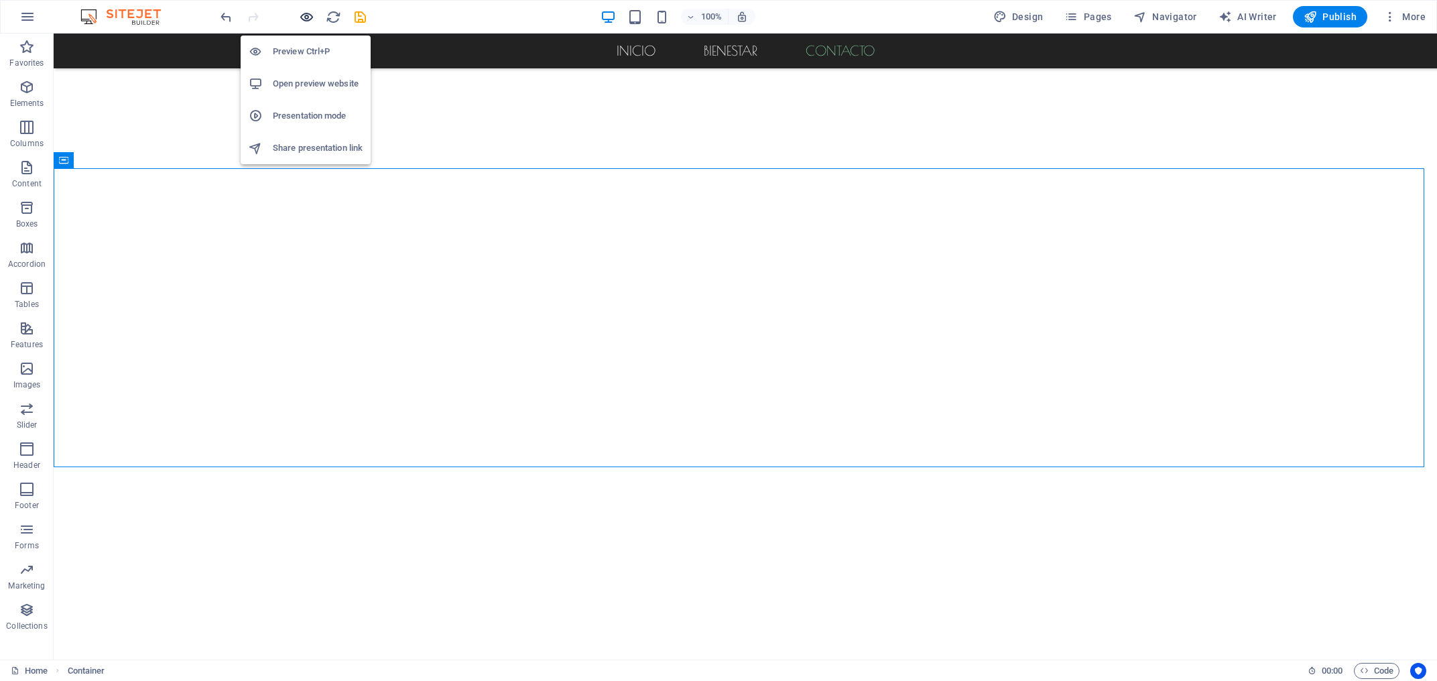
click at [312, 19] on icon "button" at bounding box center [306, 16] width 15 height 15
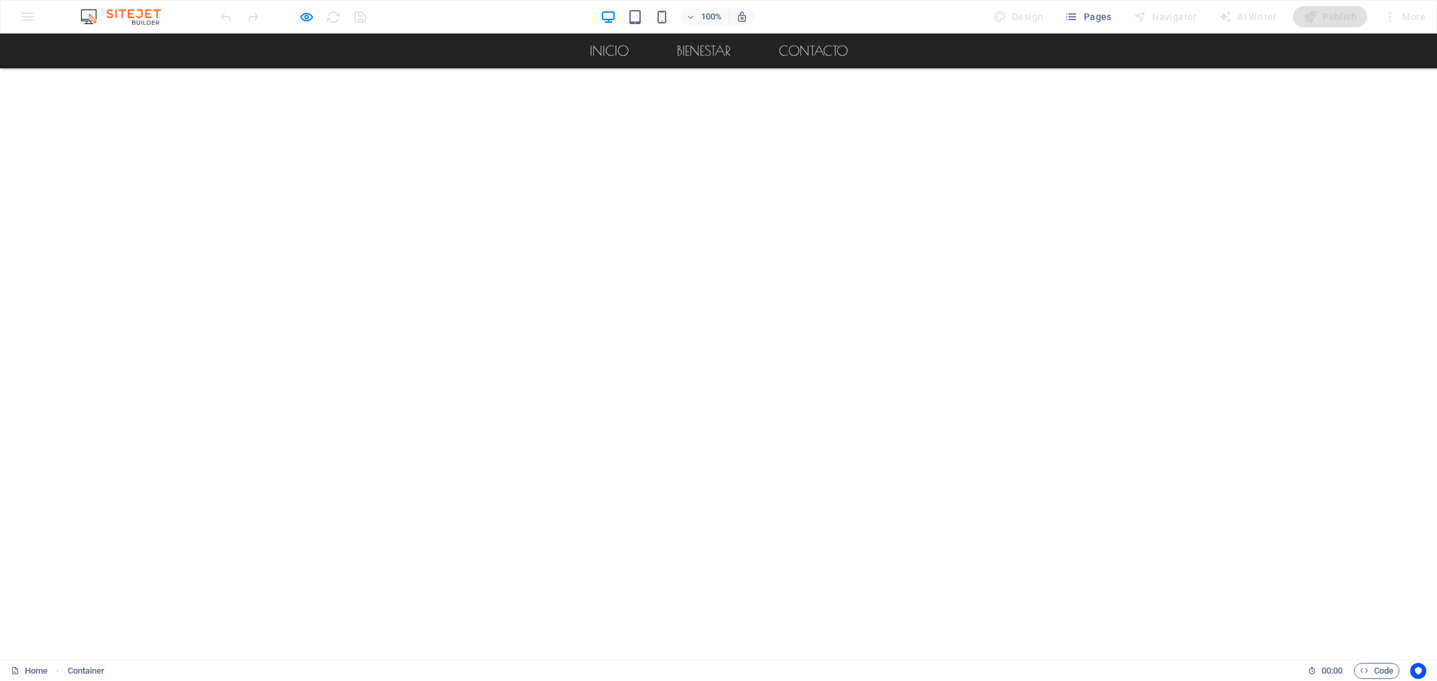
click at [307, 15] on icon "button" at bounding box center [306, 16] width 15 height 15
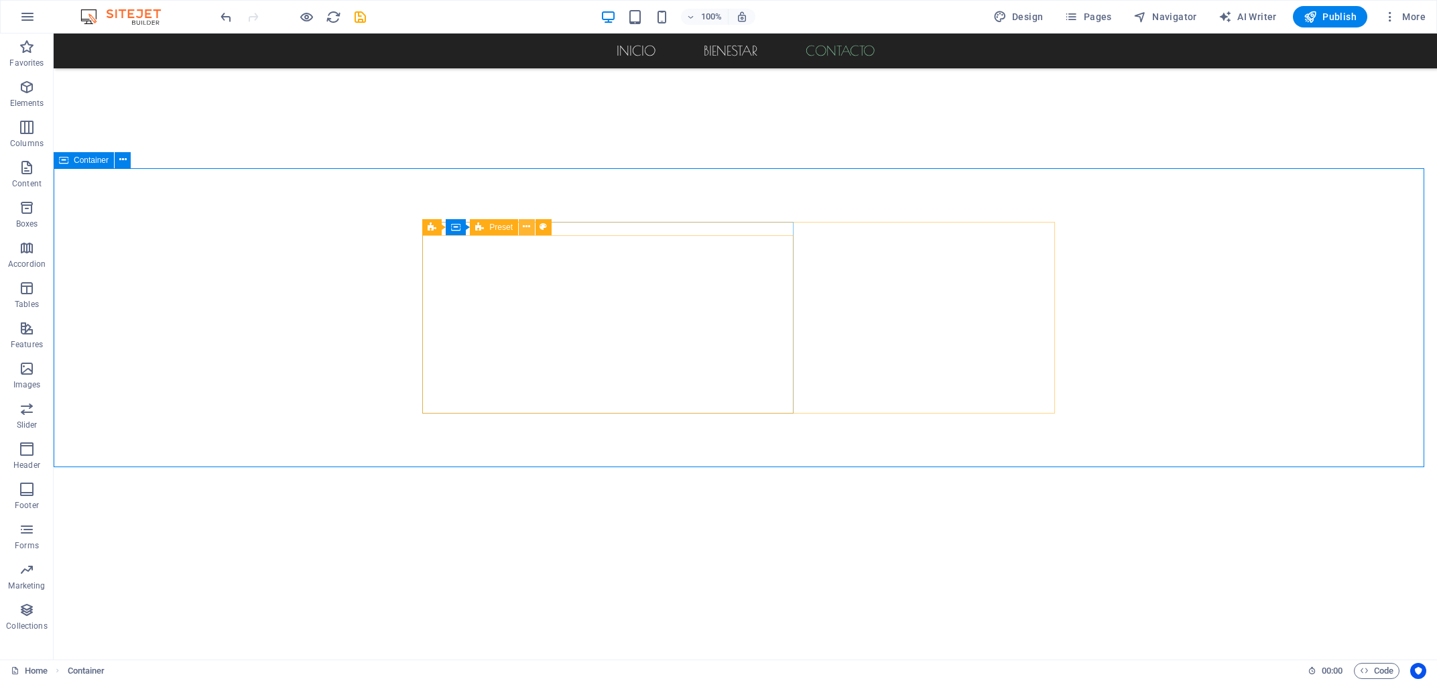
click at [524, 227] on icon at bounding box center [526, 227] width 7 height 14
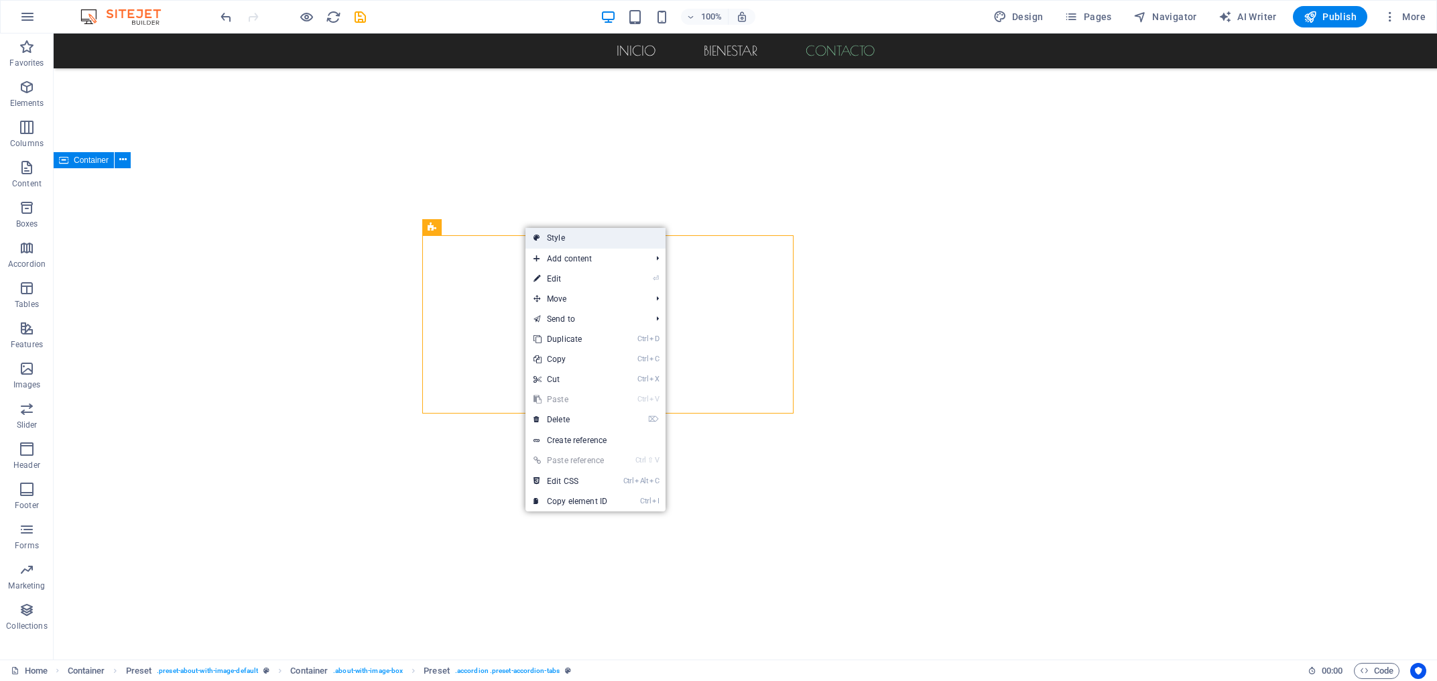
click at [550, 237] on link "Style" at bounding box center [595, 238] width 140 height 20
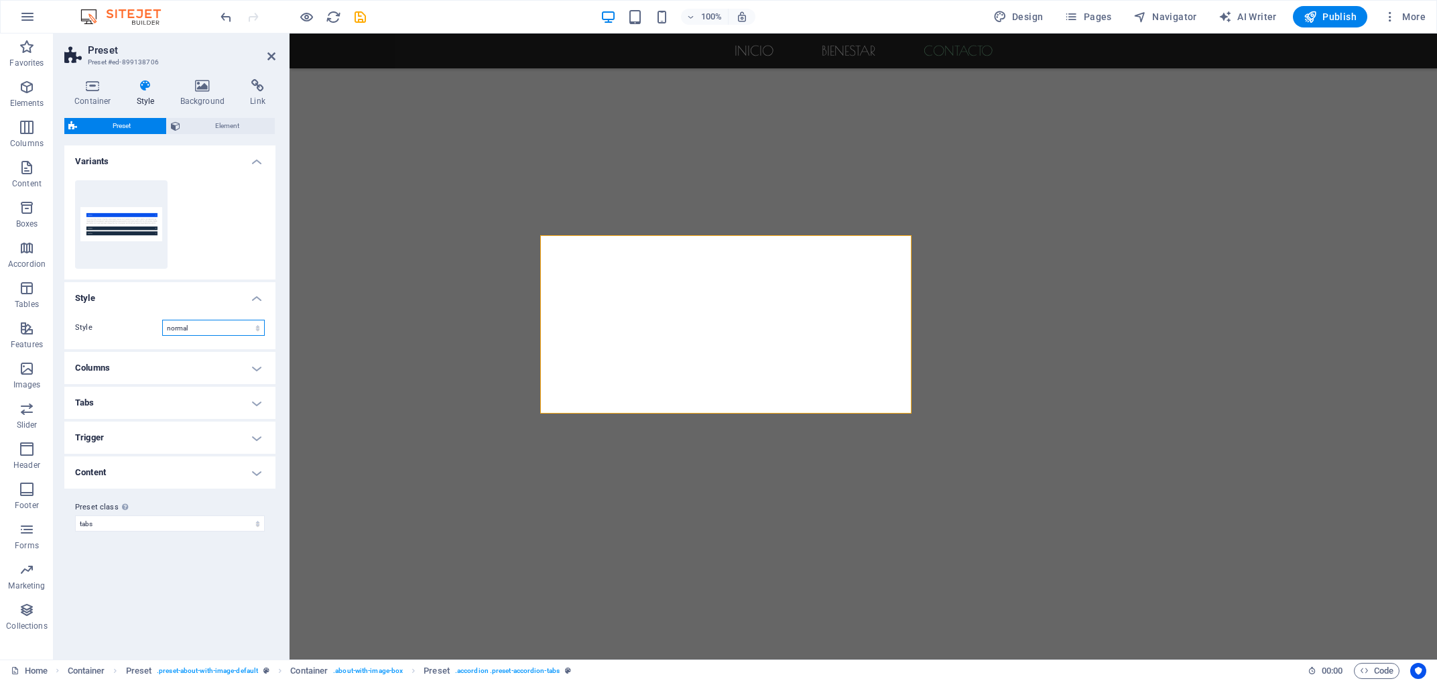
select select "tabs"
click option "tabs" at bounding box center [0, 0] width 0 height 0
click at [258, 294] on h4 "Style" at bounding box center [169, 294] width 211 height 24
click at [259, 325] on h4 "Columns" at bounding box center [169, 333] width 211 height 32
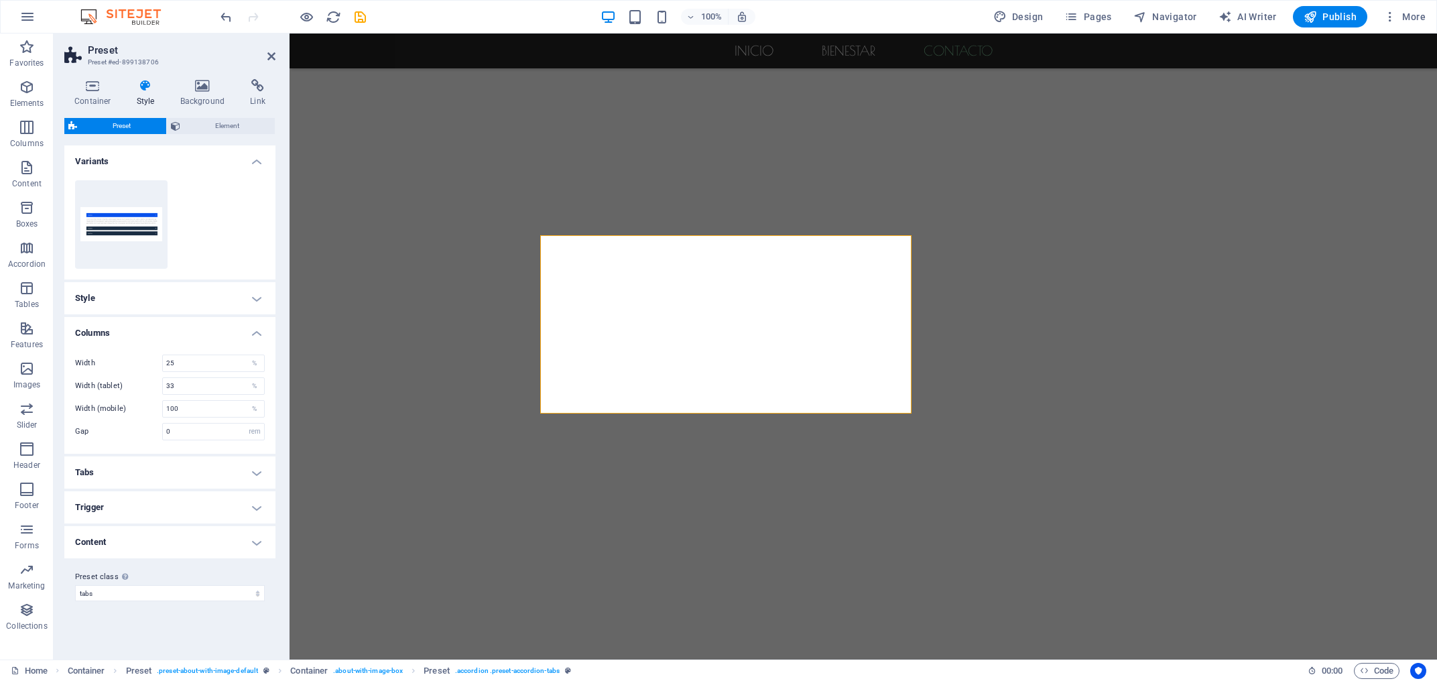
click at [259, 325] on h4 "Columns" at bounding box center [169, 329] width 211 height 24
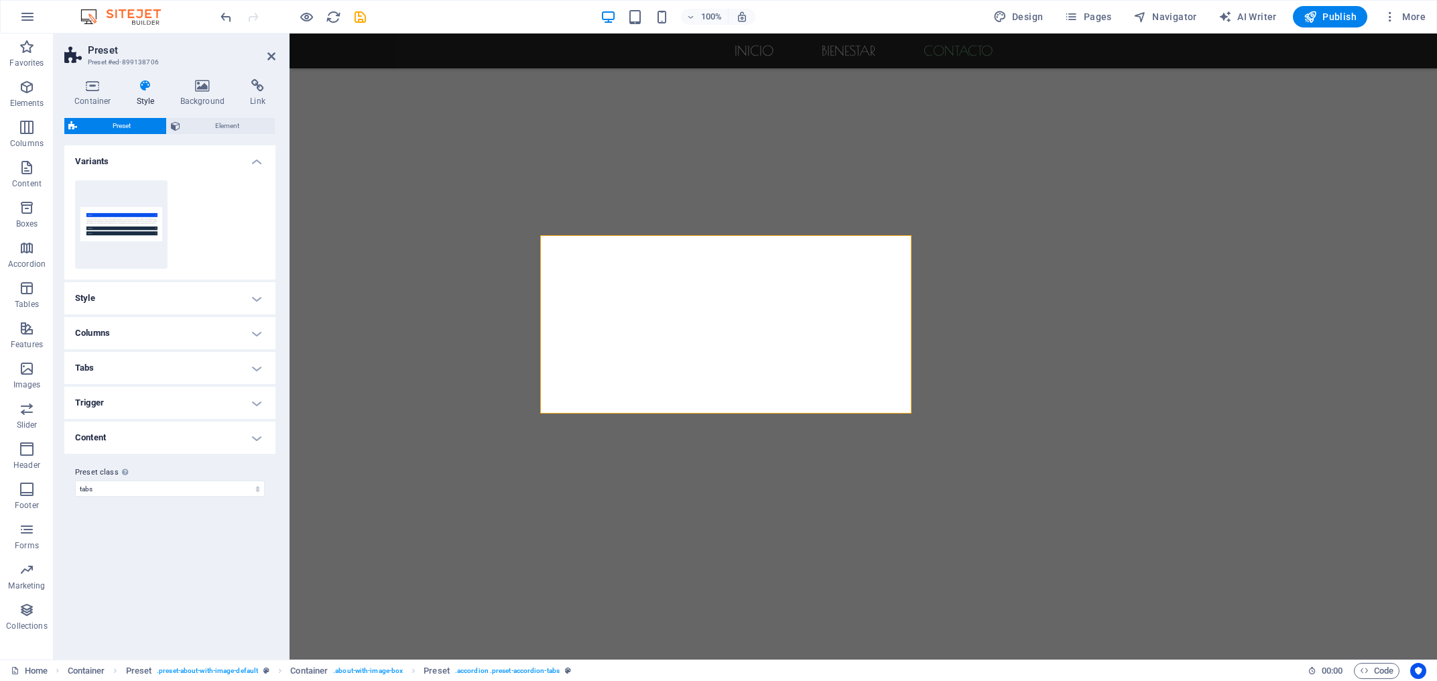
click at [262, 362] on h4 "Tabs" at bounding box center [169, 368] width 211 height 32
click at [258, 368] on h4 "Tabs" at bounding box center [169, 364] width 211 height 24
click at [256, 405] on h4 "Trigger" at bounding box center [169, 403] width 211 height 32
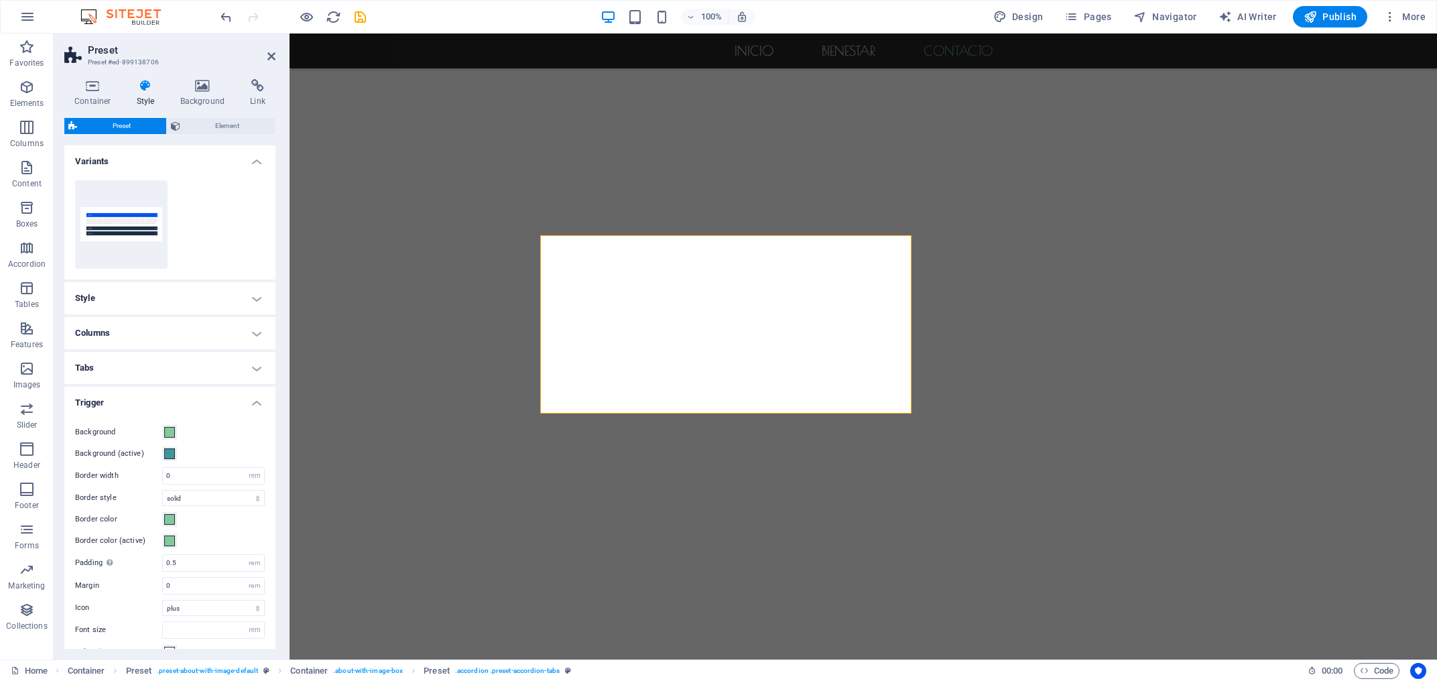
click at [251, 391] on h4 "Trigger" at bounding box center [169, 399] width 211 height 24
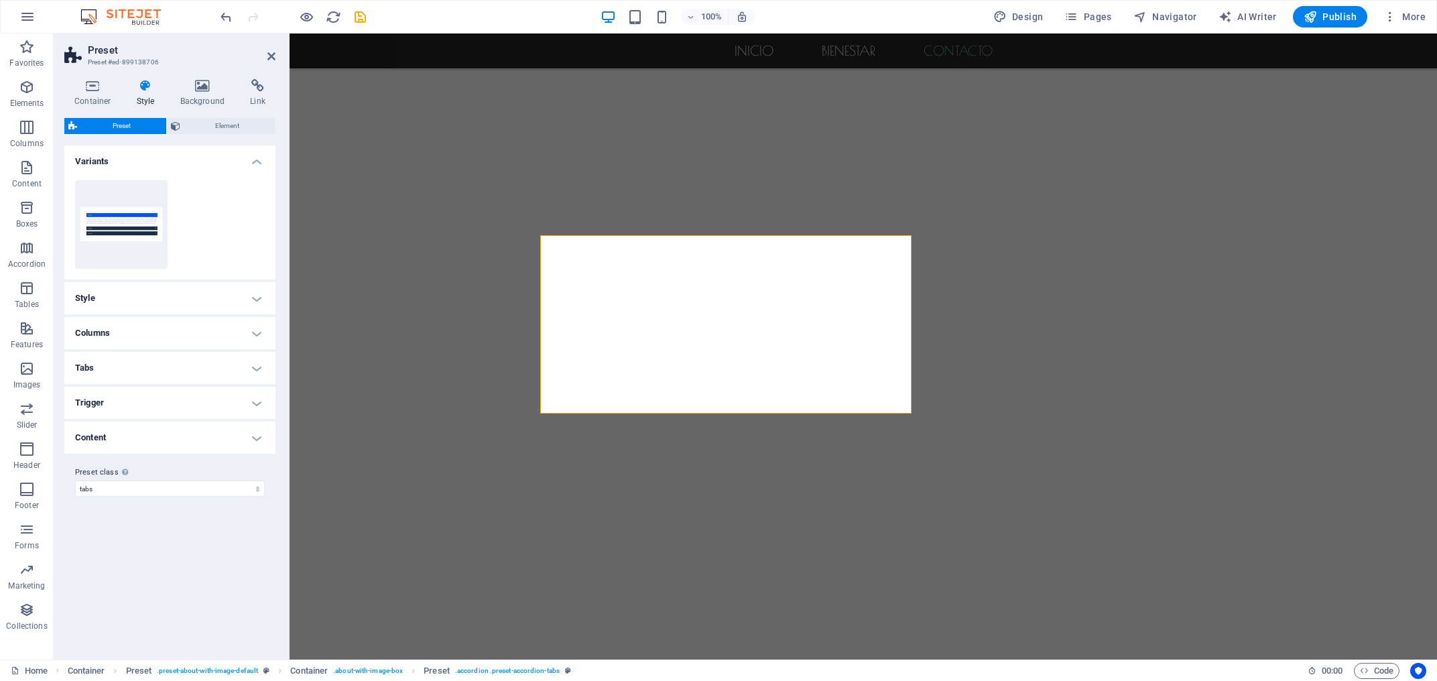
click at [261, 442] on h4 "Content" at bounding box center [169, 438] width 211 height 32
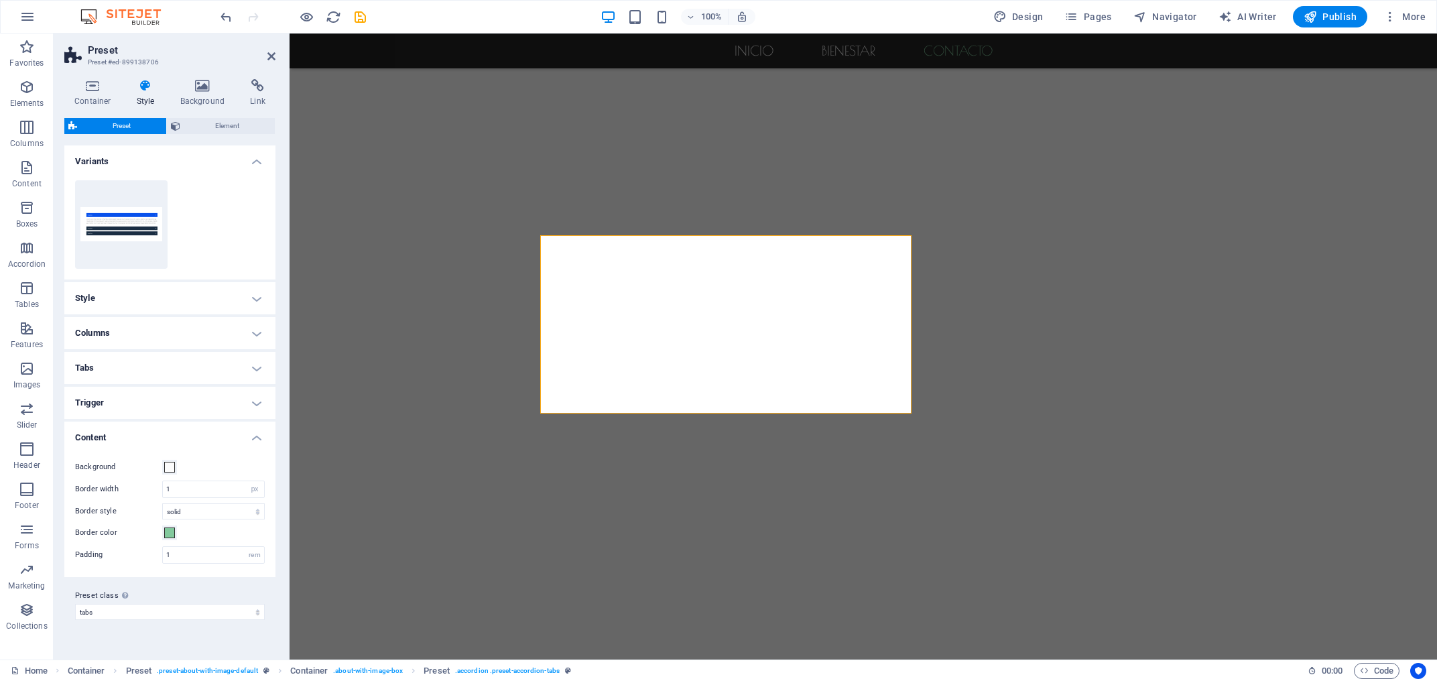
click at [261, 442] on h4 "Content" at bounding box center [169, 434] width 211 height 24
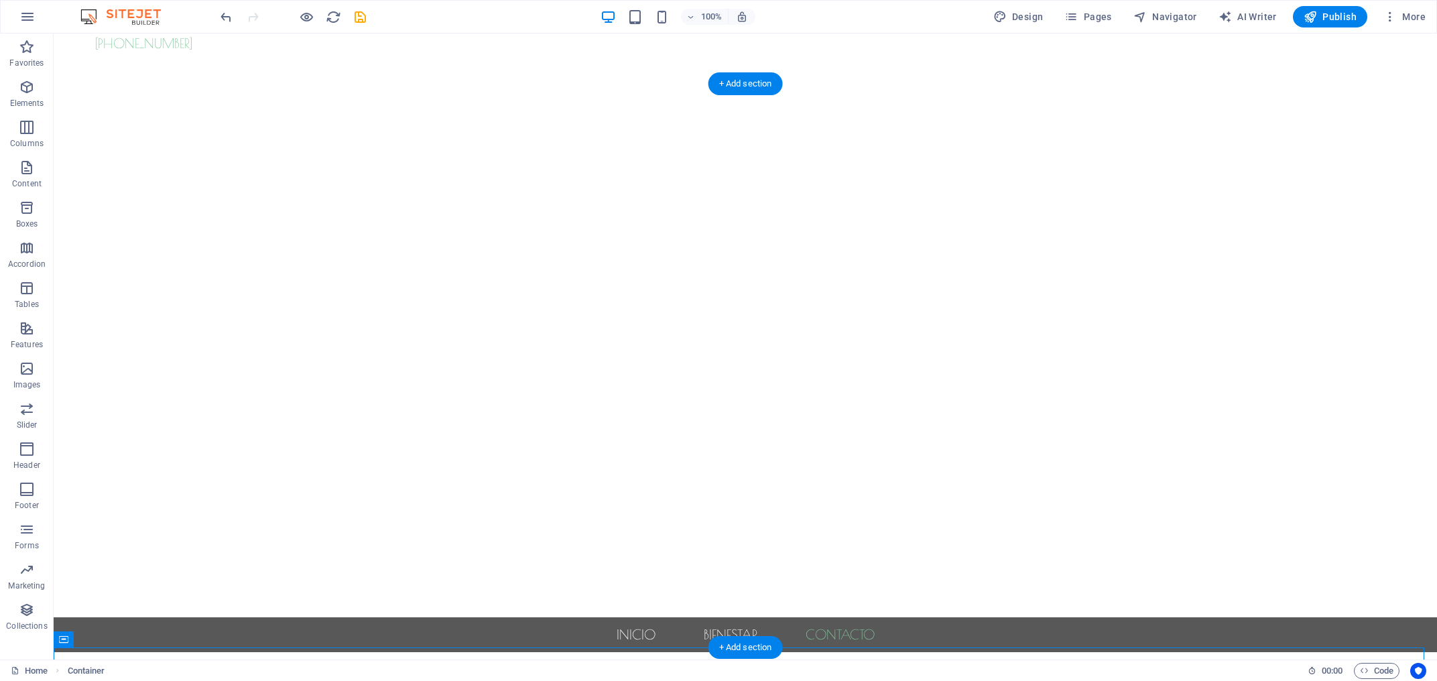
scroll to position [0, 0]
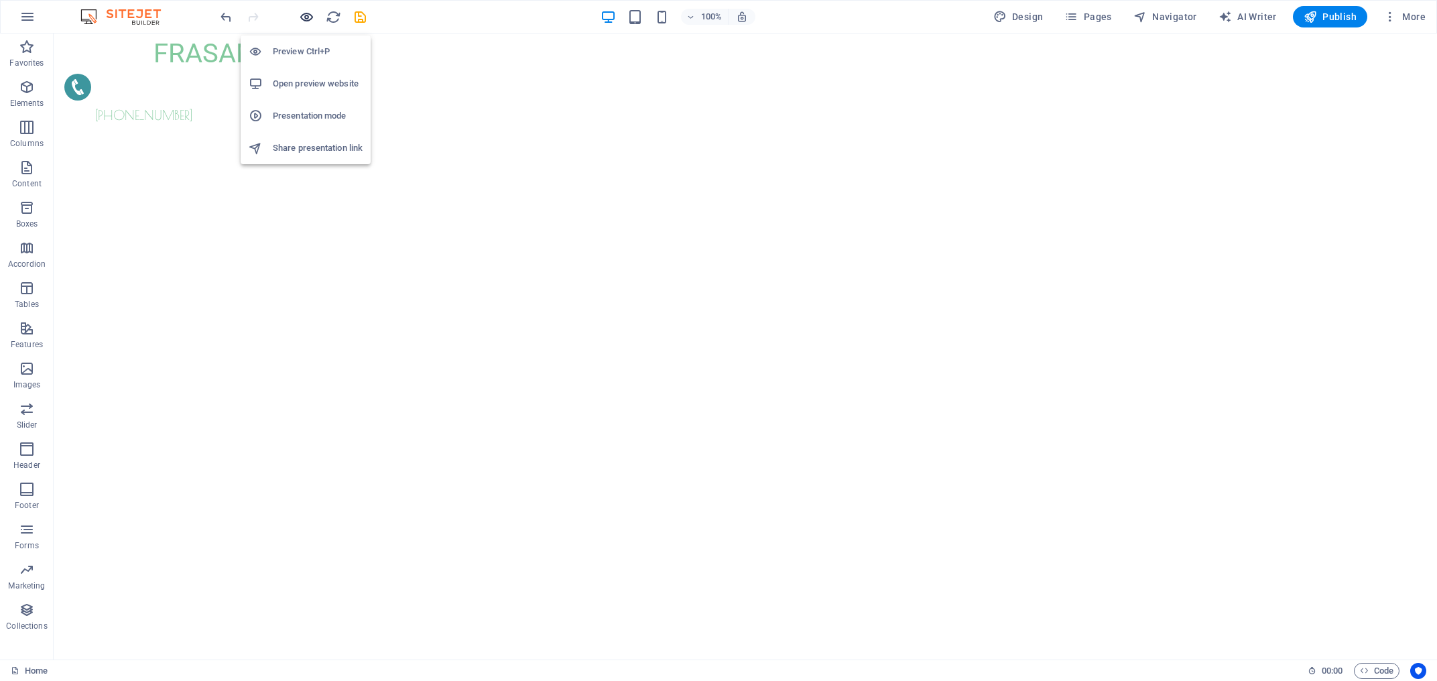
click at [310, 18] on icon "button" at bounding box center [306, 16] width 15 height 15
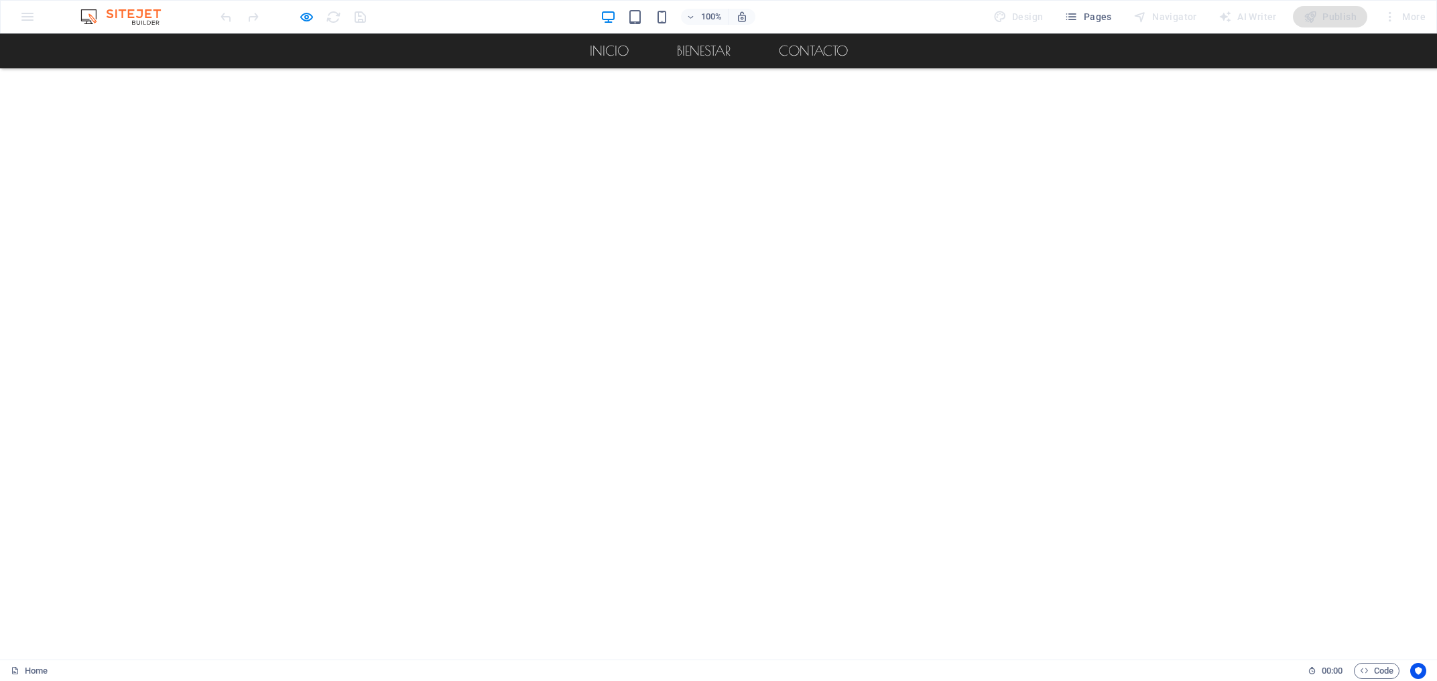
scroll to position [72, 0]
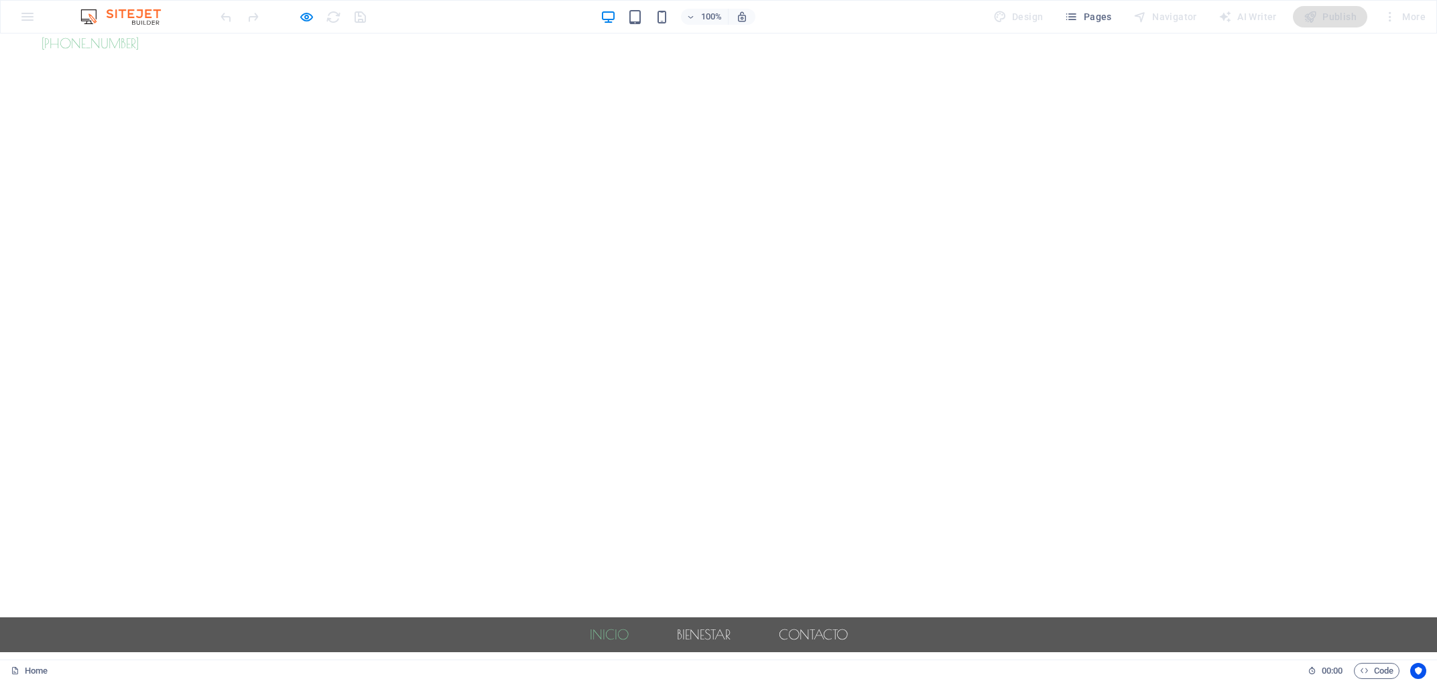
click at [596, 617] on link "Inicio" at bounding box center [609, 634] width 60 height 35
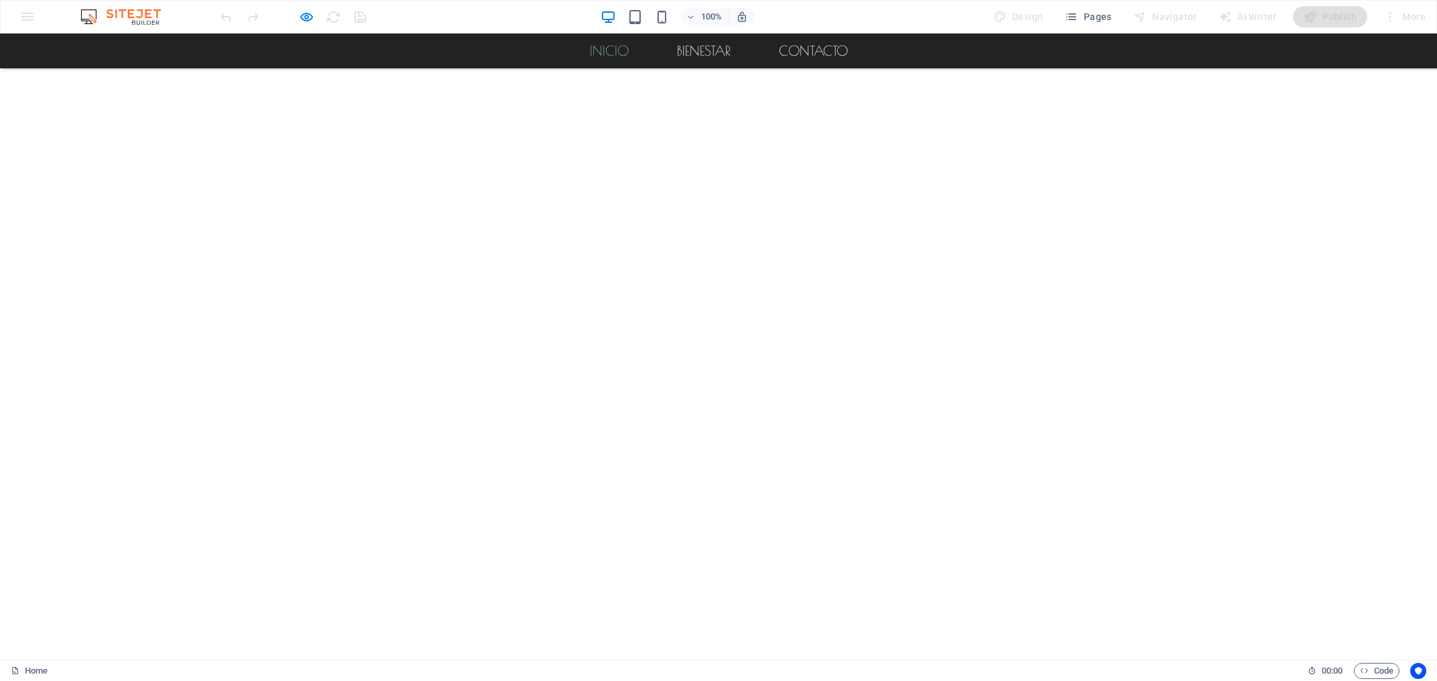
scroll to position [721, 0]
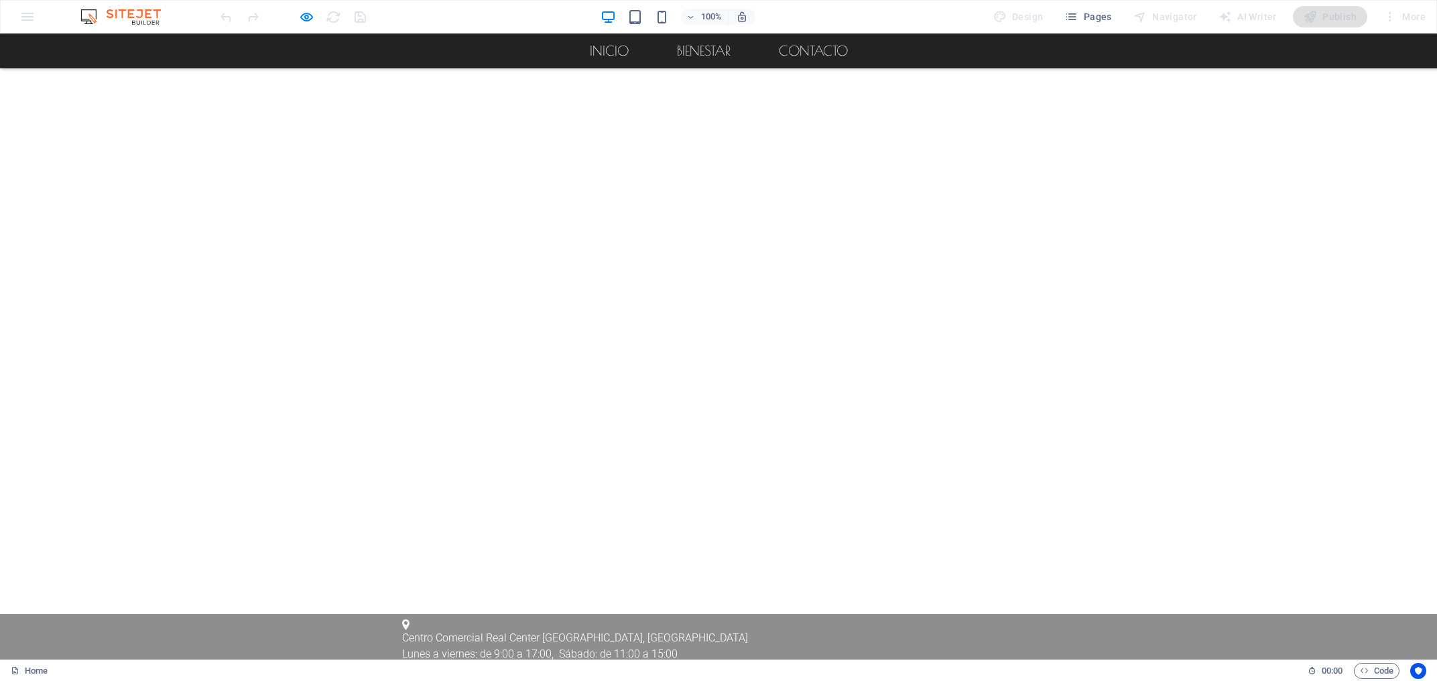
scroll to position [793, 0]
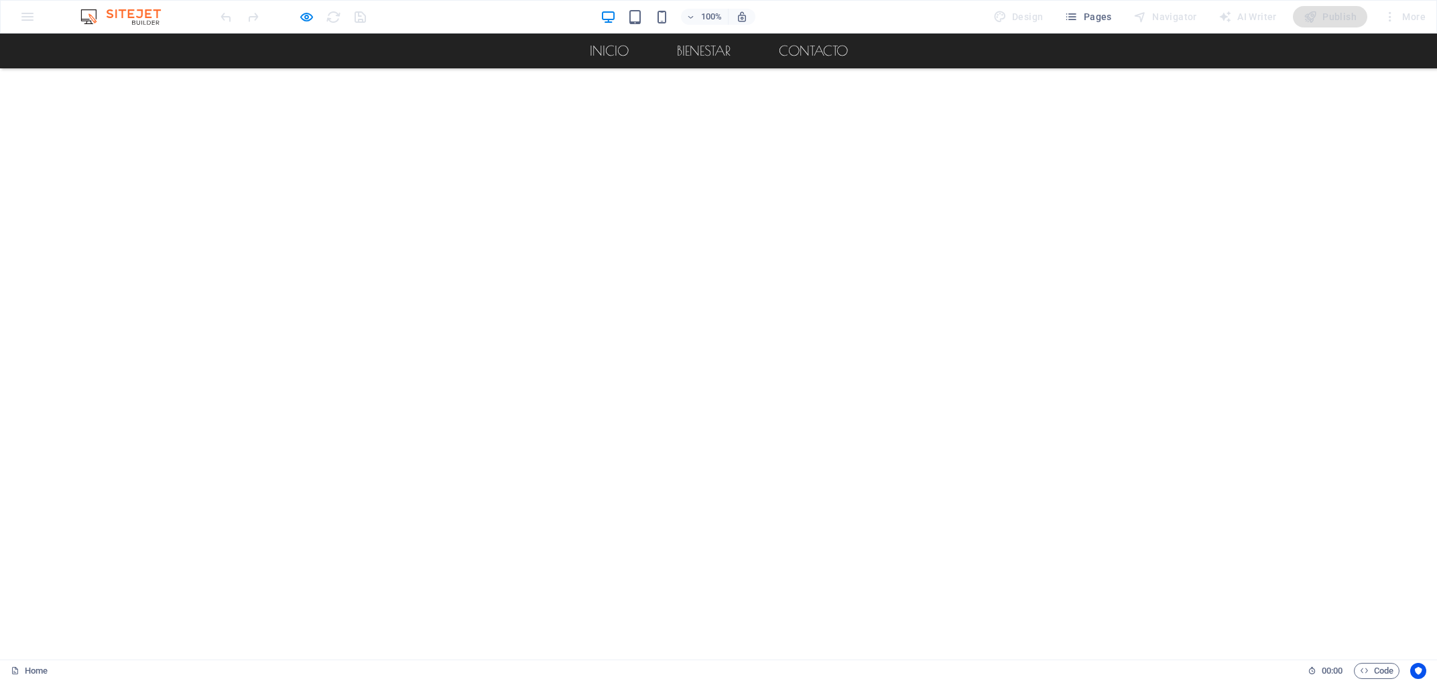
scroll to position [0, 0]
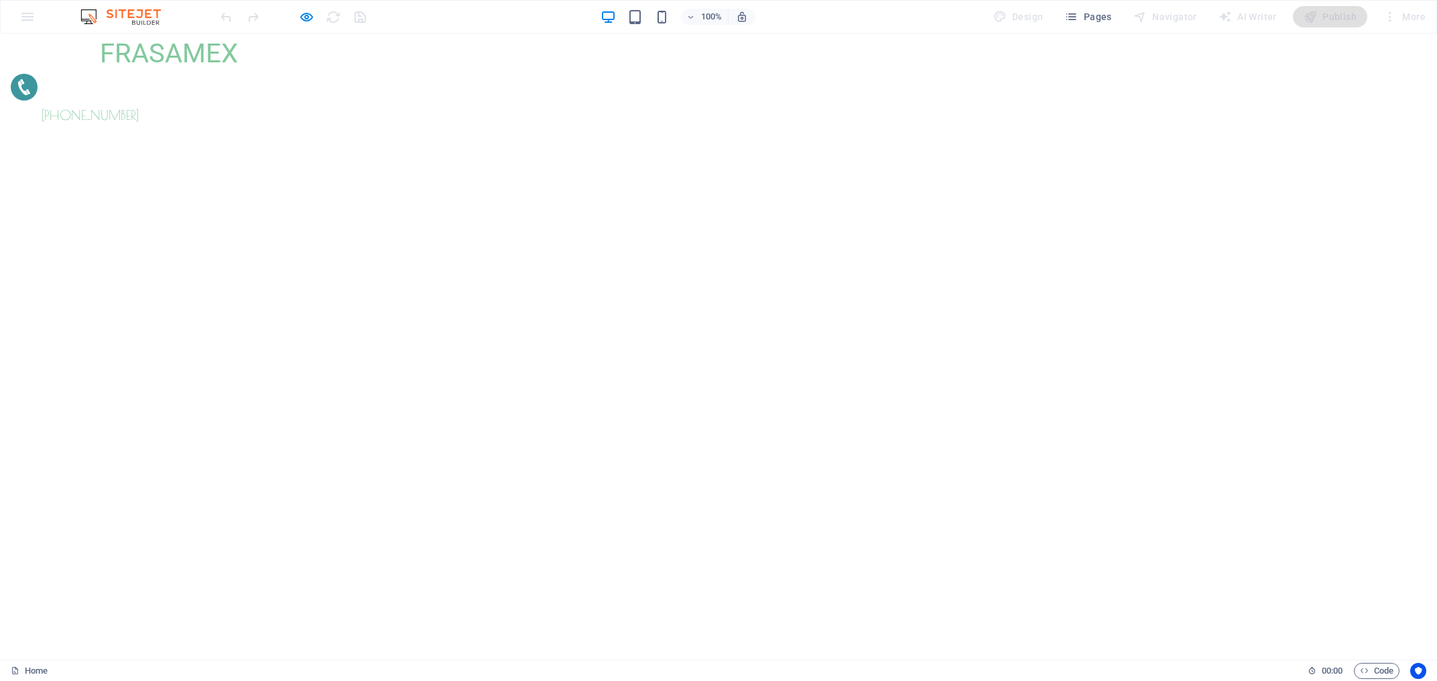
click at [303, 17] on icon "button" at bounding box center [306, 16] width 15 height 15
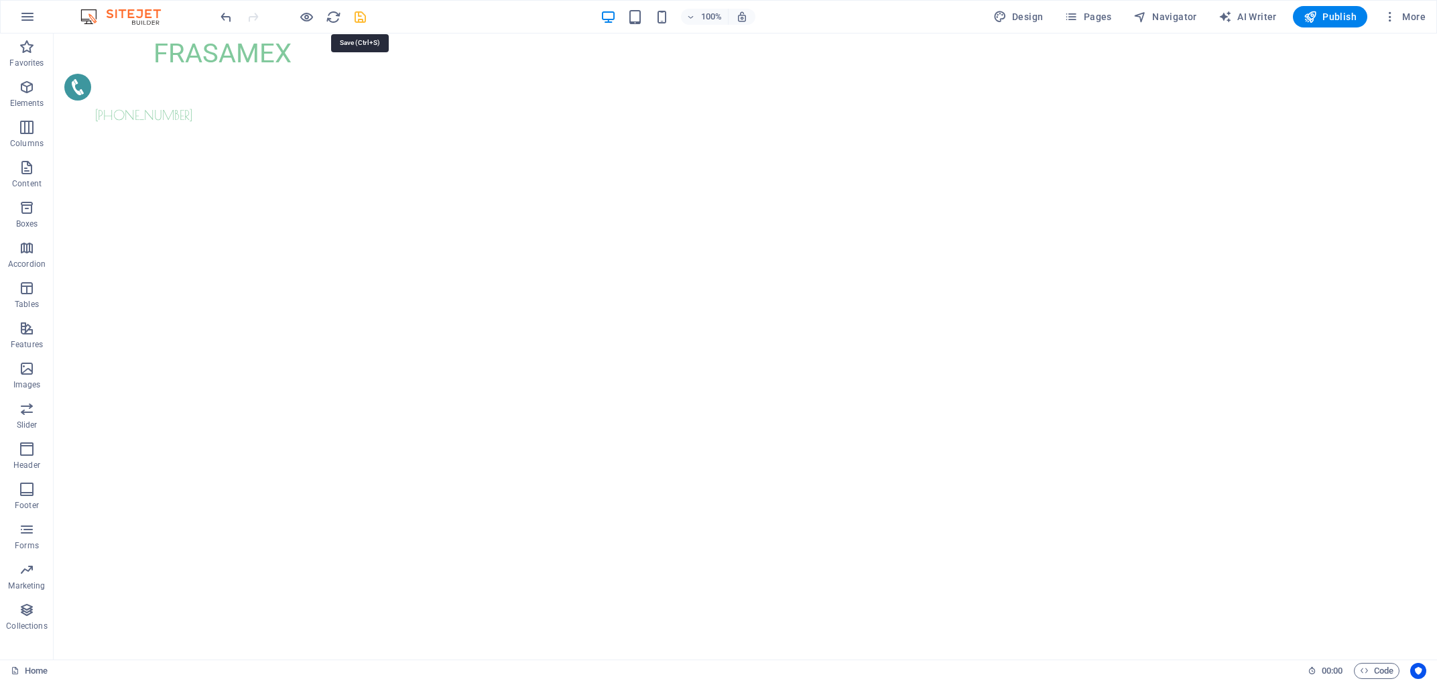
click at [364, 21] on icon "save" at bounding box center [360, 16] width 15 height 15
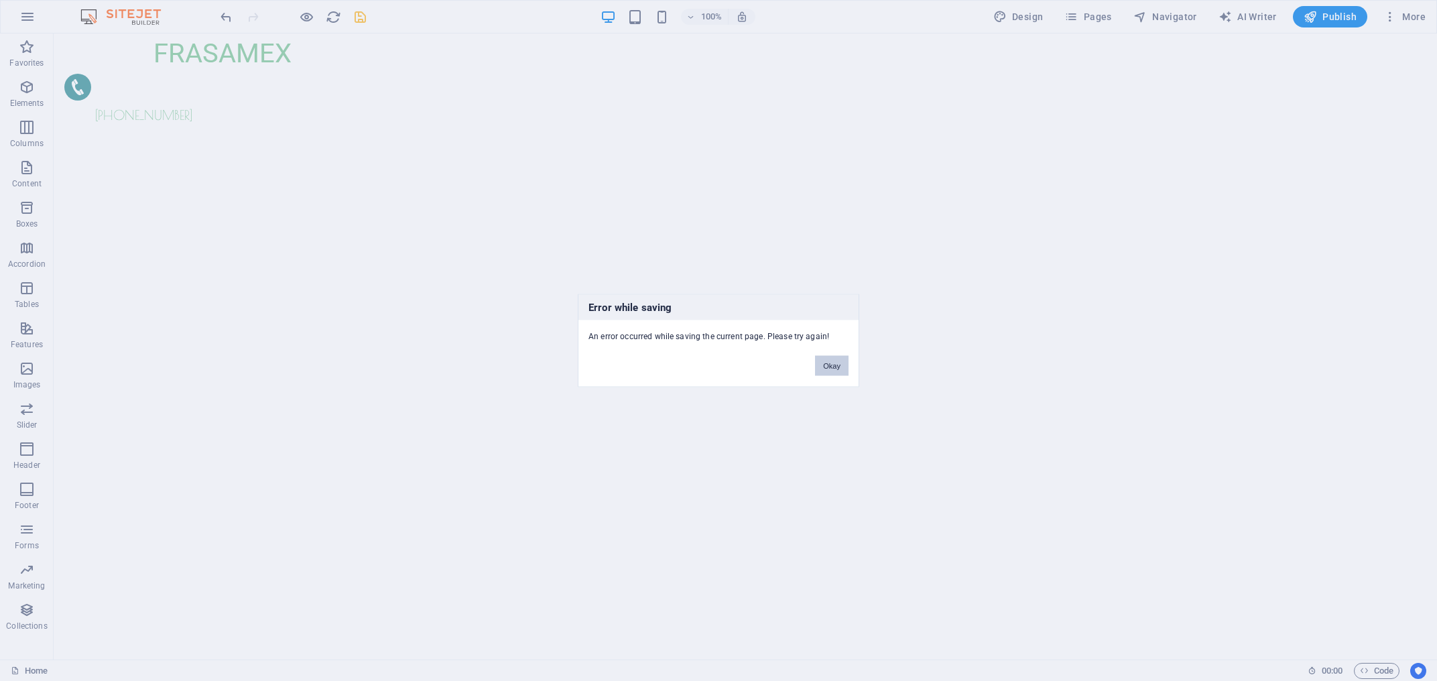
click at [828, 368] on button "Okay" at bounding box center [832, 366] width 34 height 20
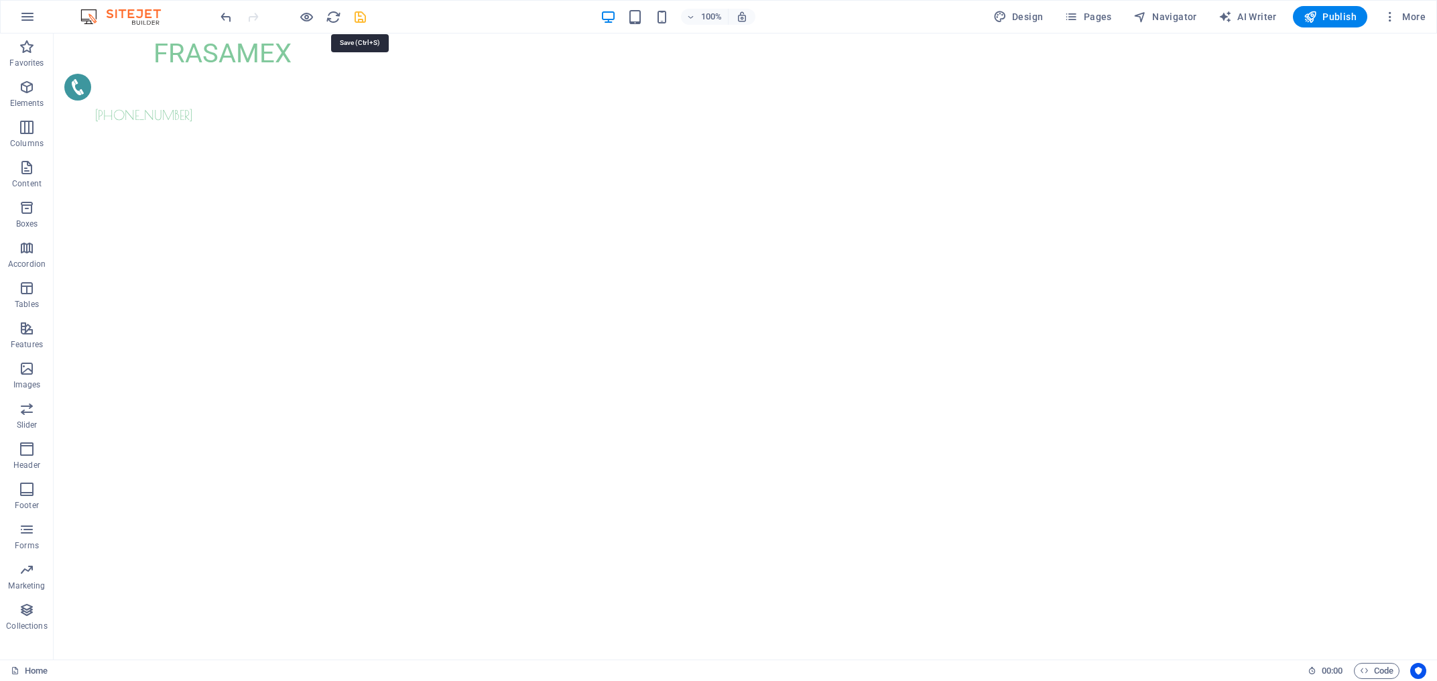
click at [360, 13] on icon "save" at bounding box center [360, 16] width 15 height 15
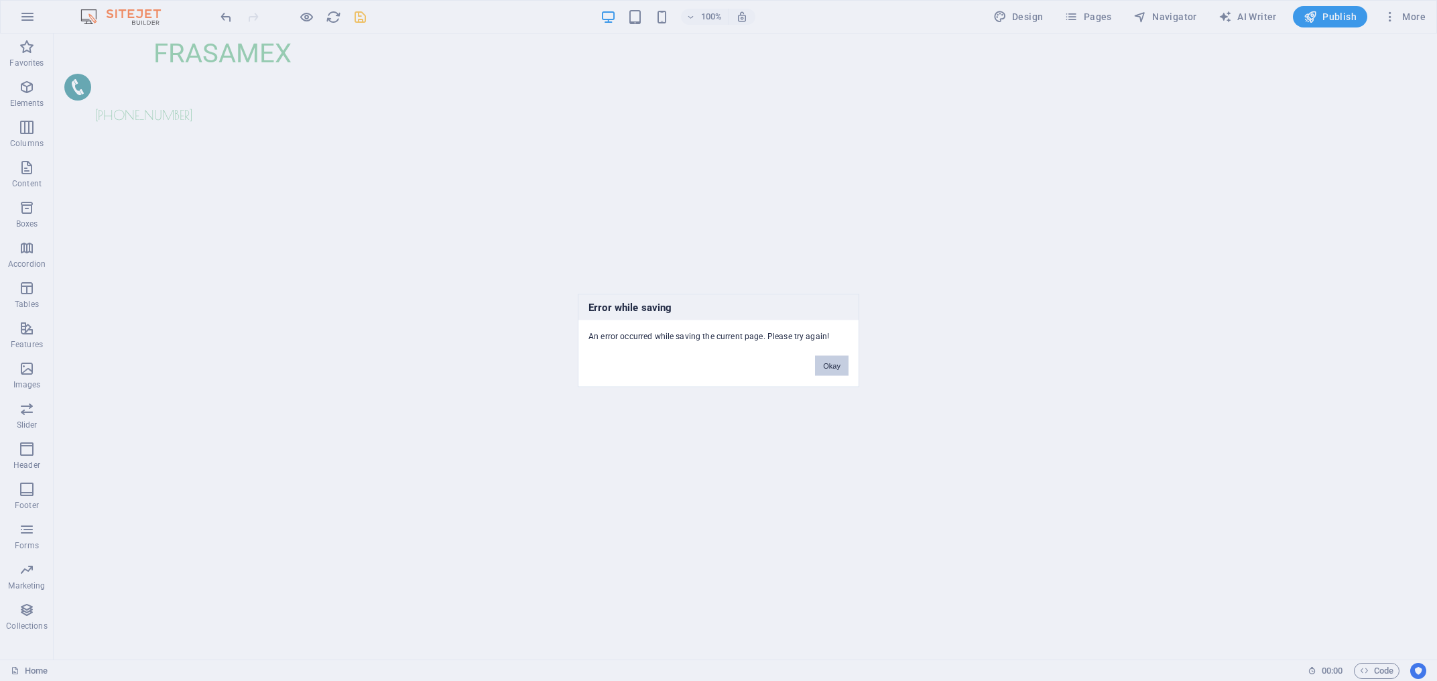
click at [824, 375] on button "Okay" at bounding box center [832, 366] width 34 height 20
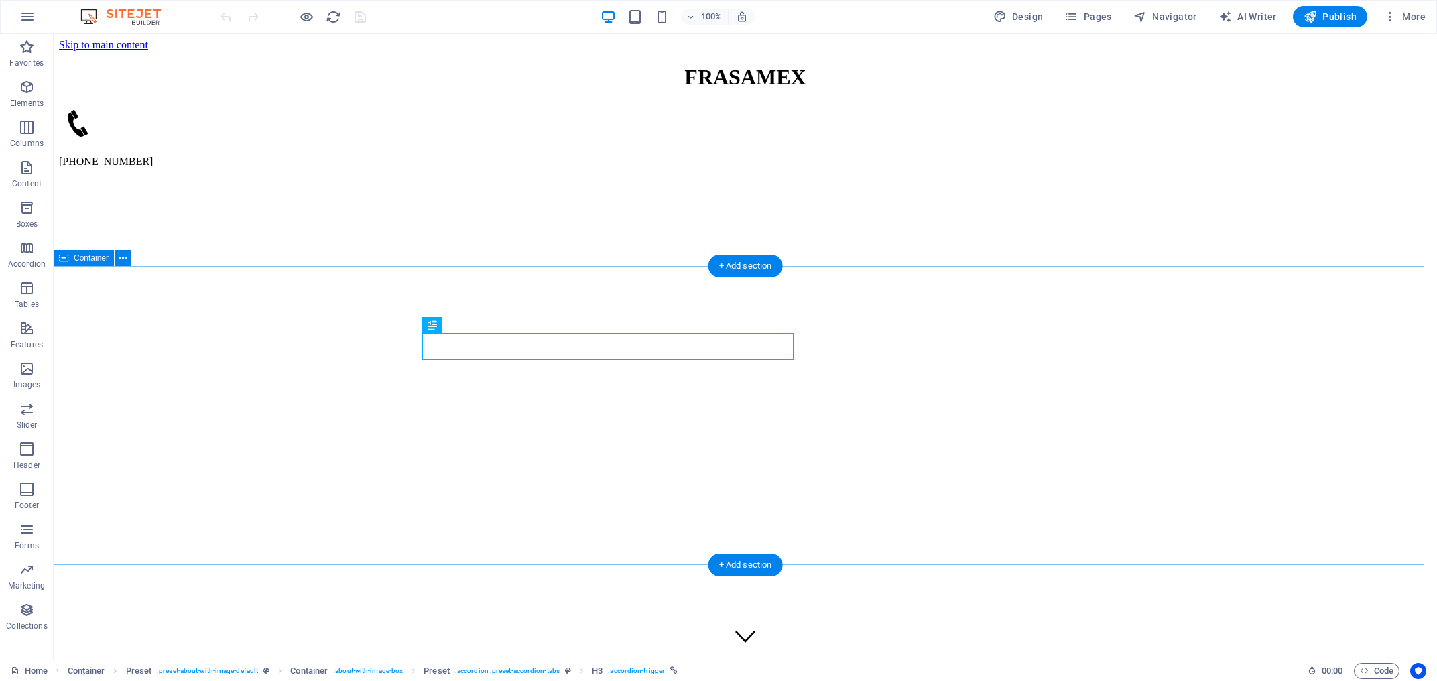
scroll to position [405, 0]
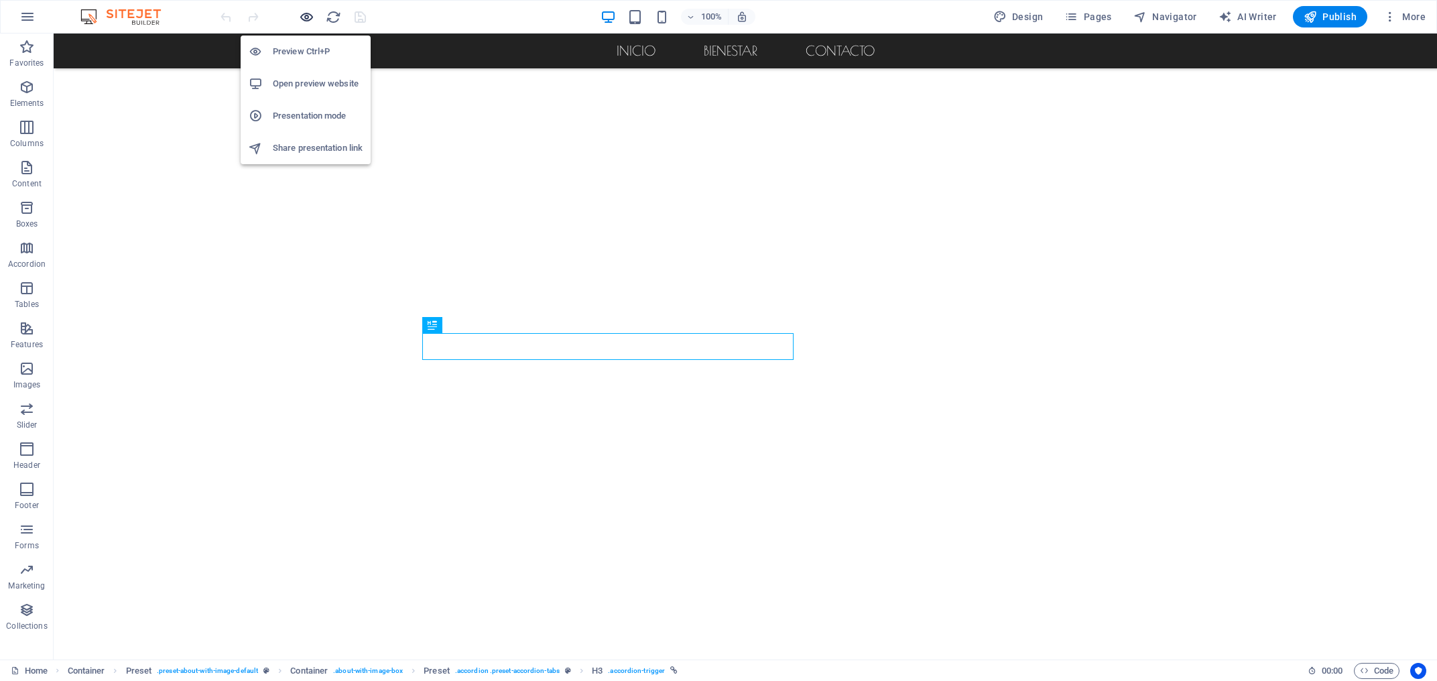
click at [306, 21] on icon "button" at bounding box center [306, 16] width 15 height 15
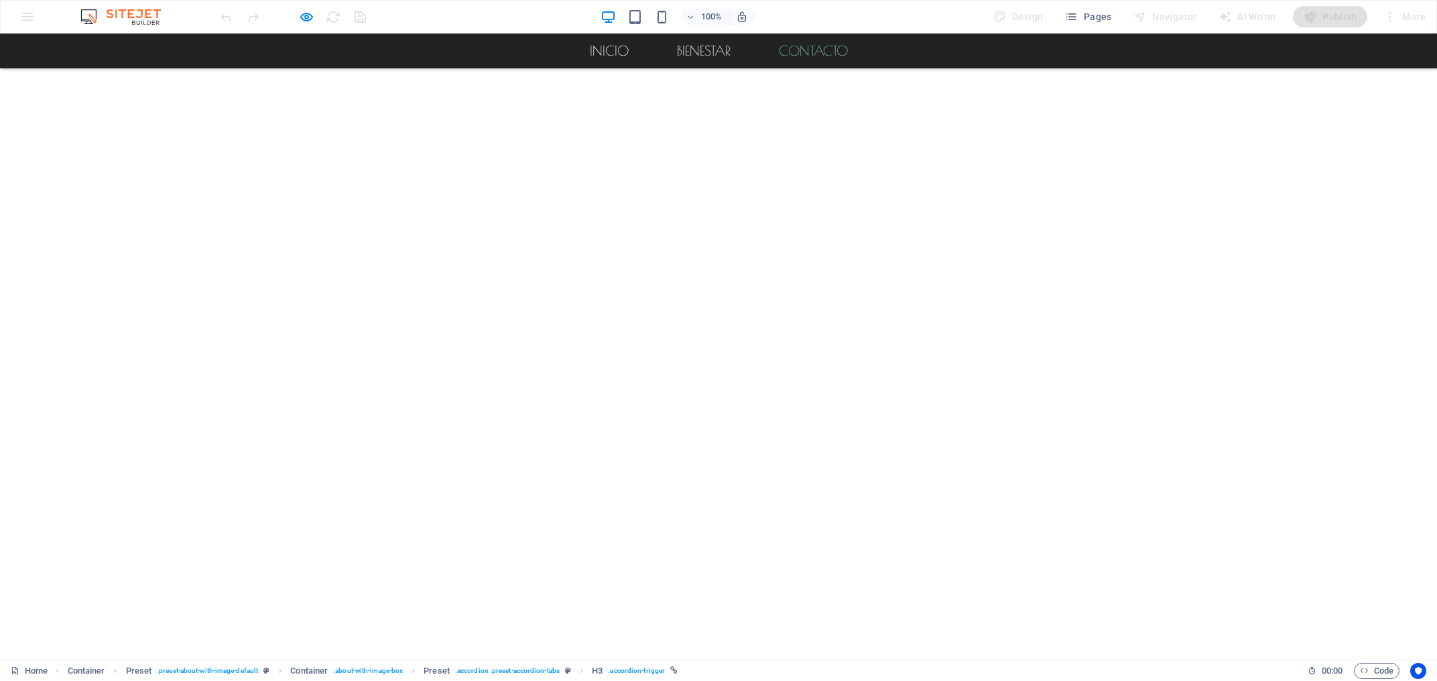
click at [806, 53] on link "Contacto" at bounding box center [813, 51] width 90 height 35
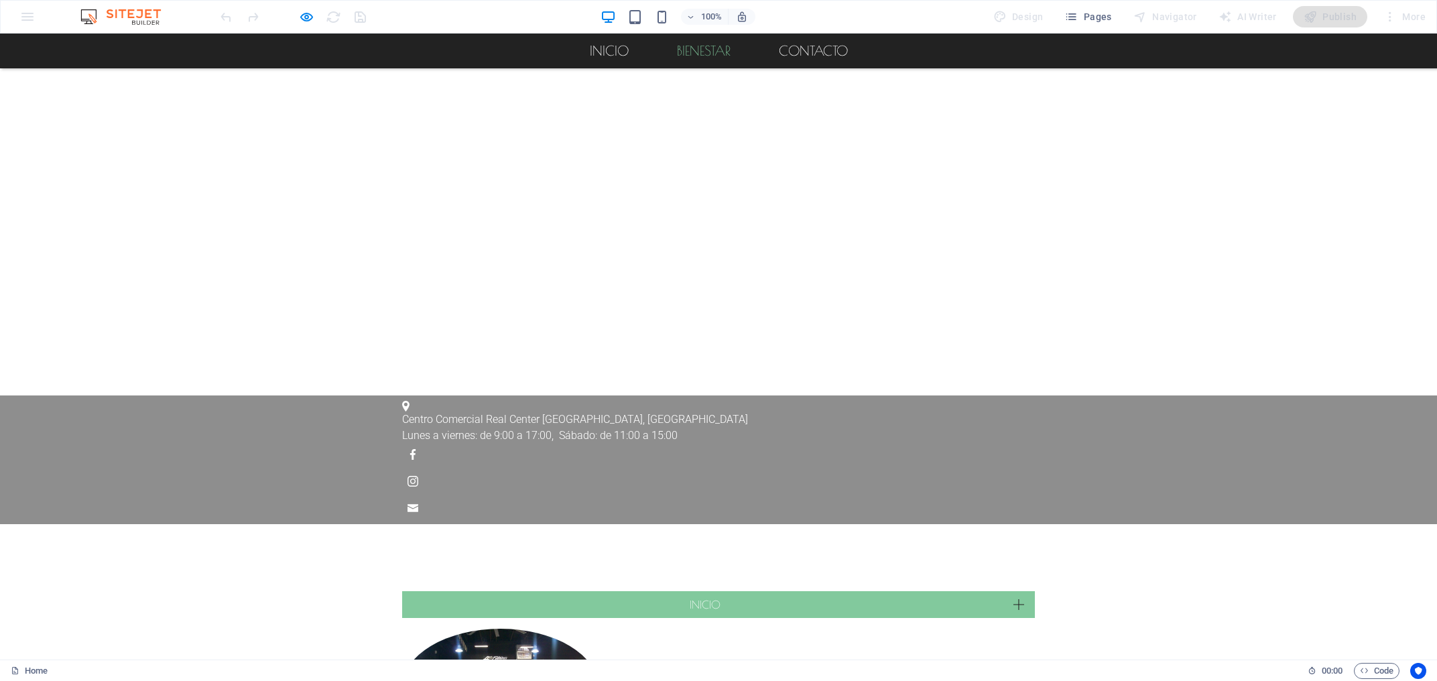
scroll to position [1044, 0]
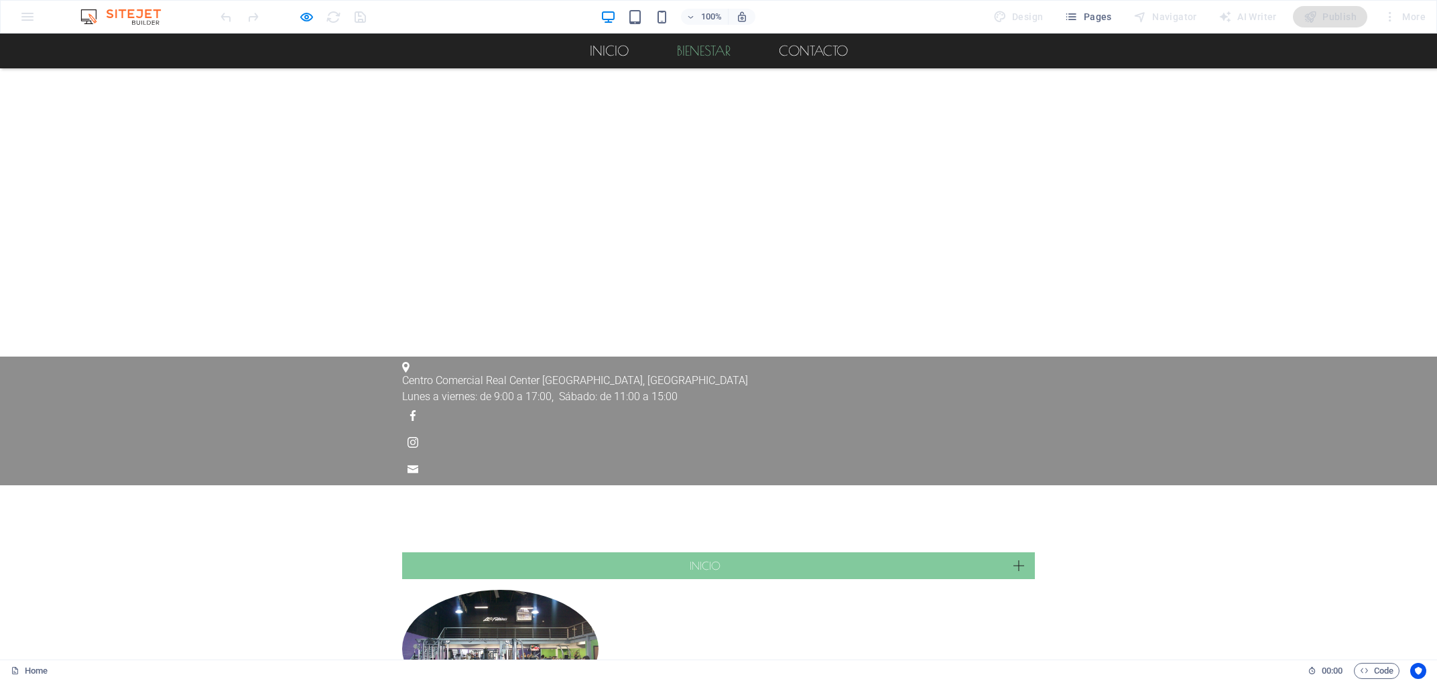
drag, startPoint x: 82, startPoint y: 565, endPoint x: 82, endPoint y: 557, distance: 8.0
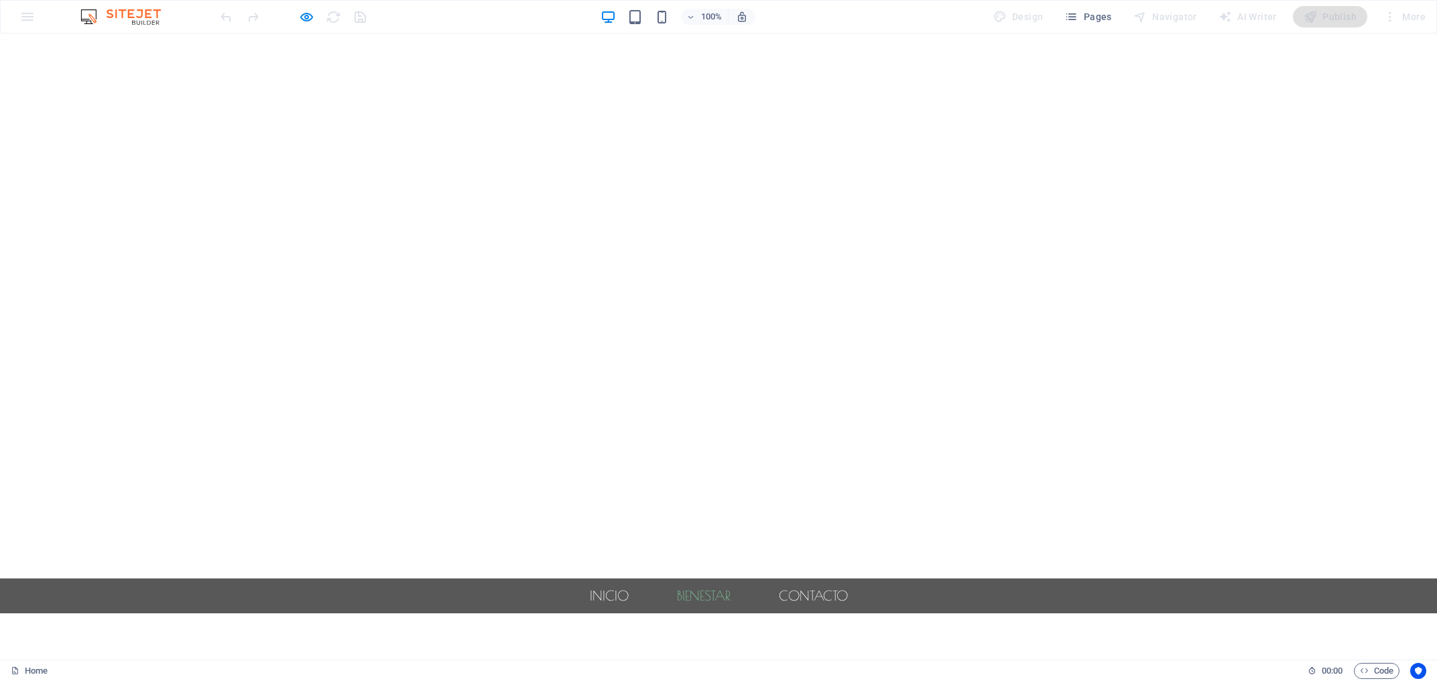
scroll to position [0, 0]
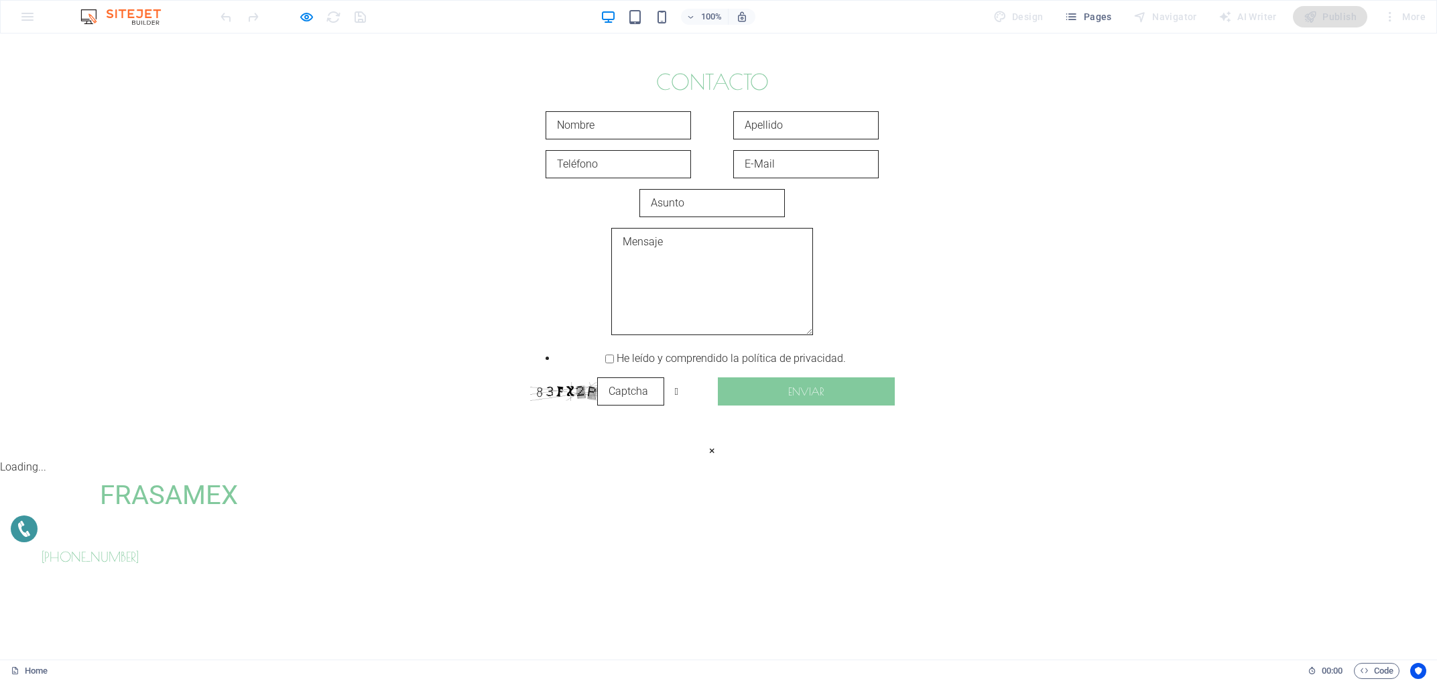
click at [1149, 299] on div "Contacto He leído y comprendido la política de privacidad. Unreadable? Load new…" at bounding box center [712, 247] width 1424 height 426
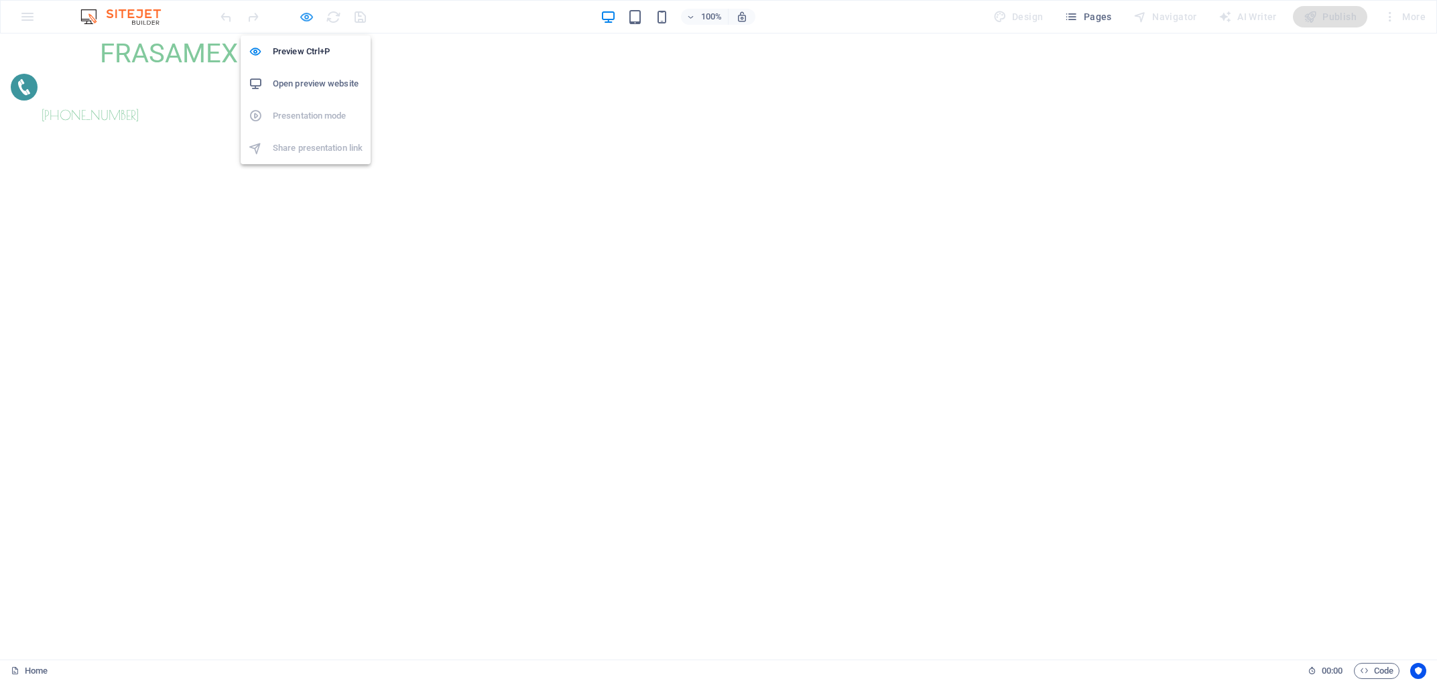
click at [308, 19] on icon "button" at bounding box center [306, 16] width 15 height 15
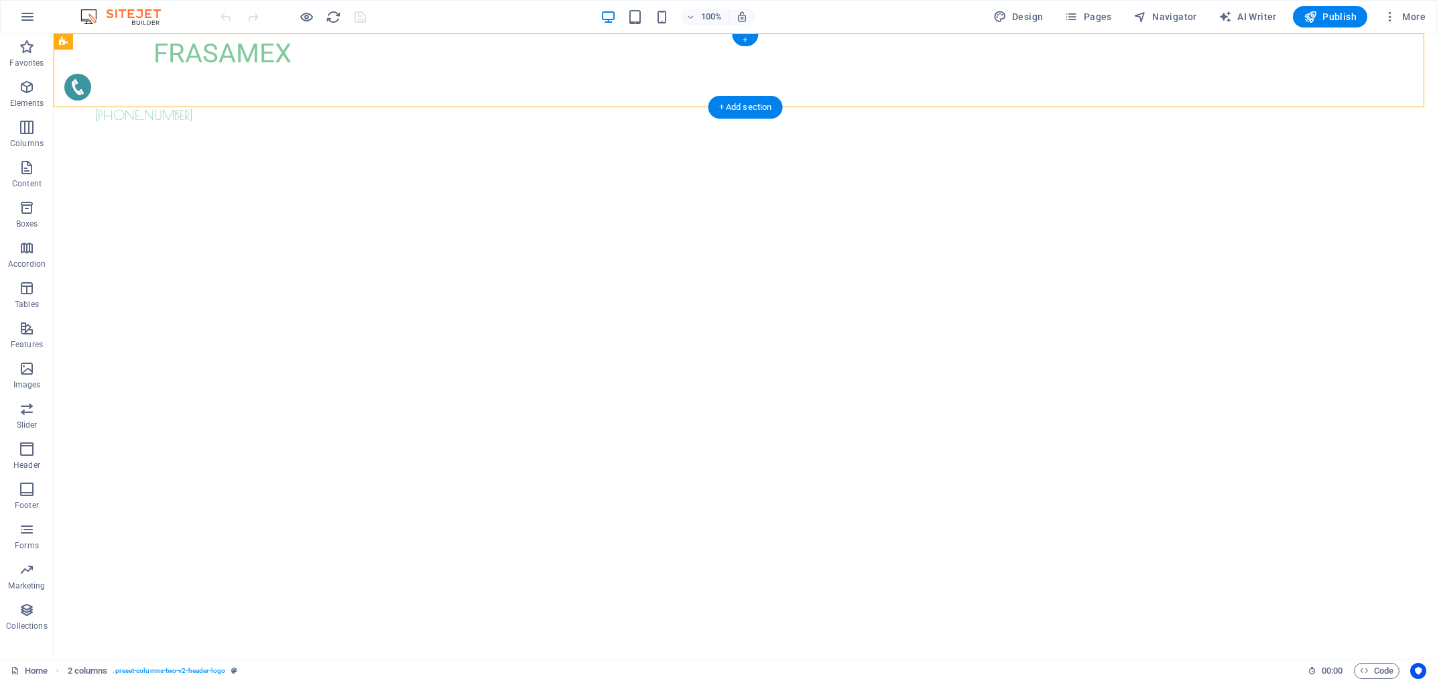
drag, startPoint x: 879, startPoint y: 68, endPoint x: 794, endPoint y: 70, distance: 84.5
click at [223, 74] on div "[PHONE_NUMBER]" at bounding box center [143, 100] width 158 height 52
click at [216, 74] on figure at bounding box center [139, 90] width 151 height 32
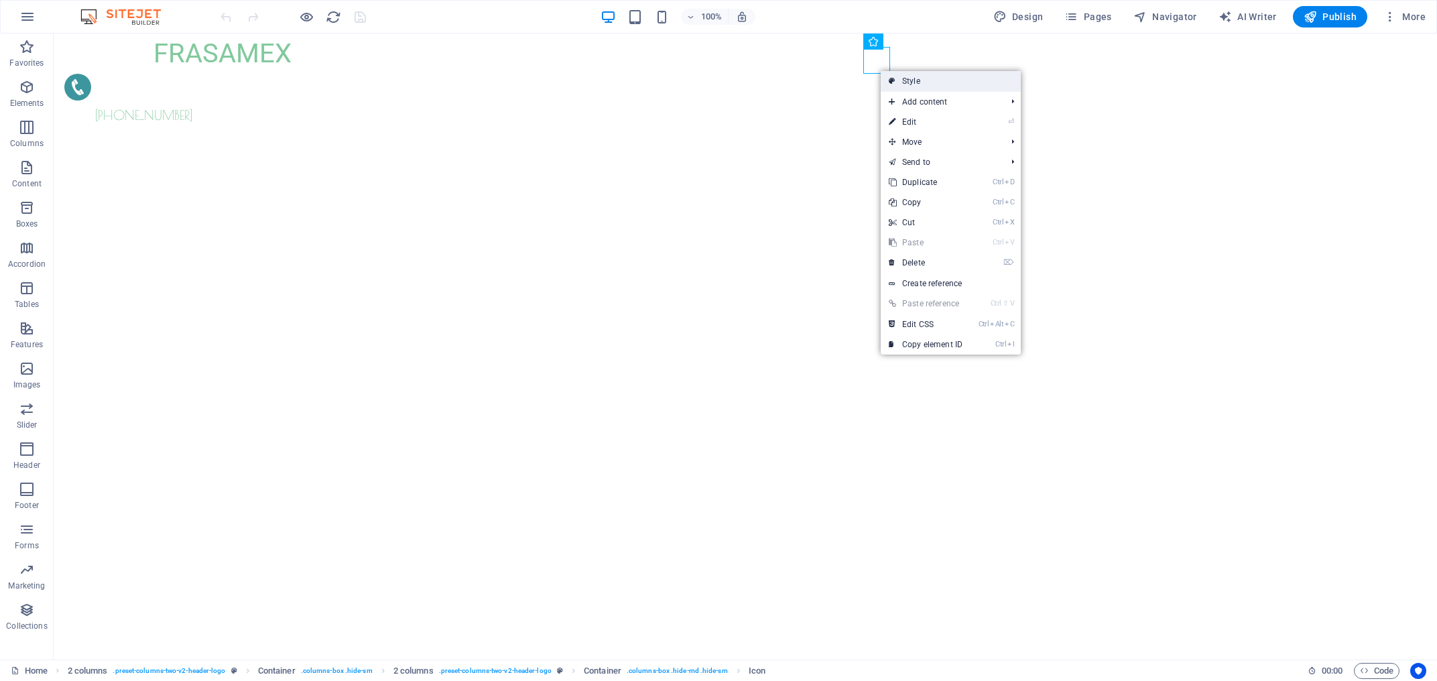
drag, startPoint x: 926, startPoint y: 85, endPoint x: 621, endPoint y: 58, distance: 306.2
click at [926, 85] on link "Style" at bounding box center [951, 81] width 140 height 20
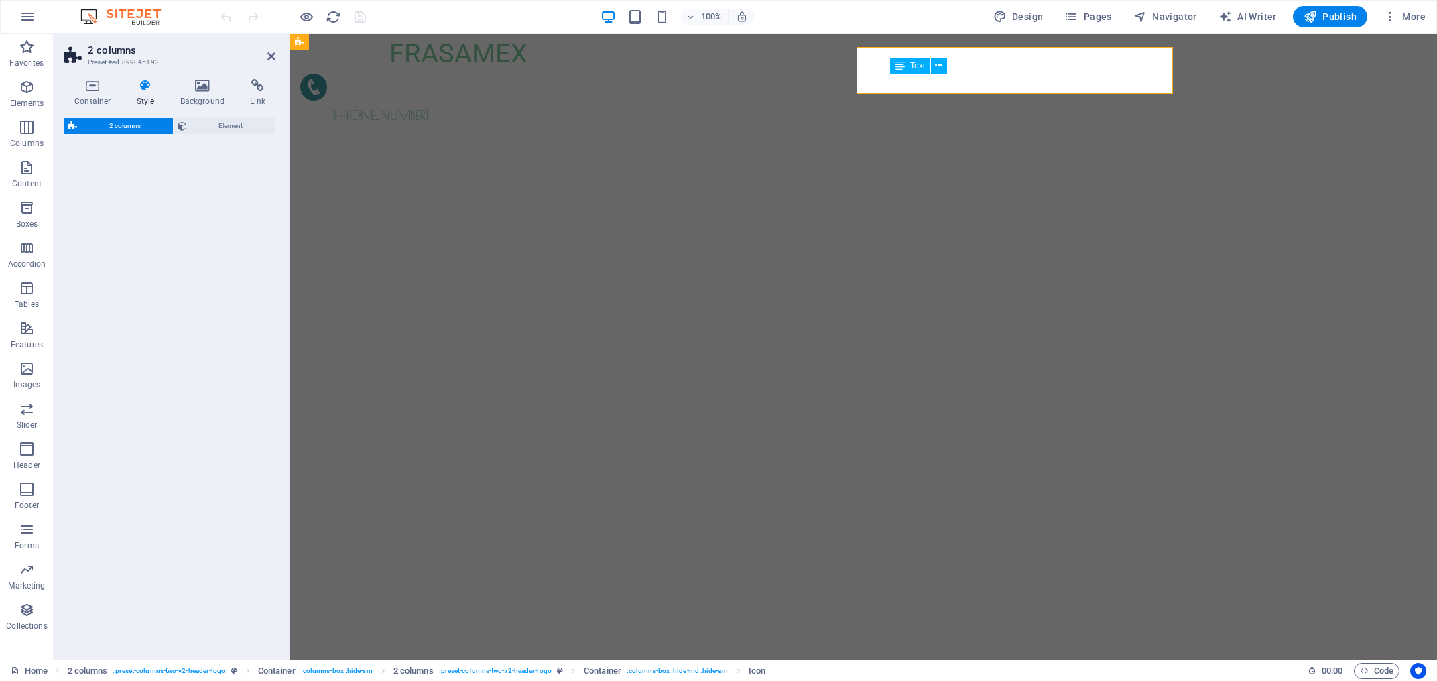
select select "rem"
select select "preset-columns-two-v2-header-logo"
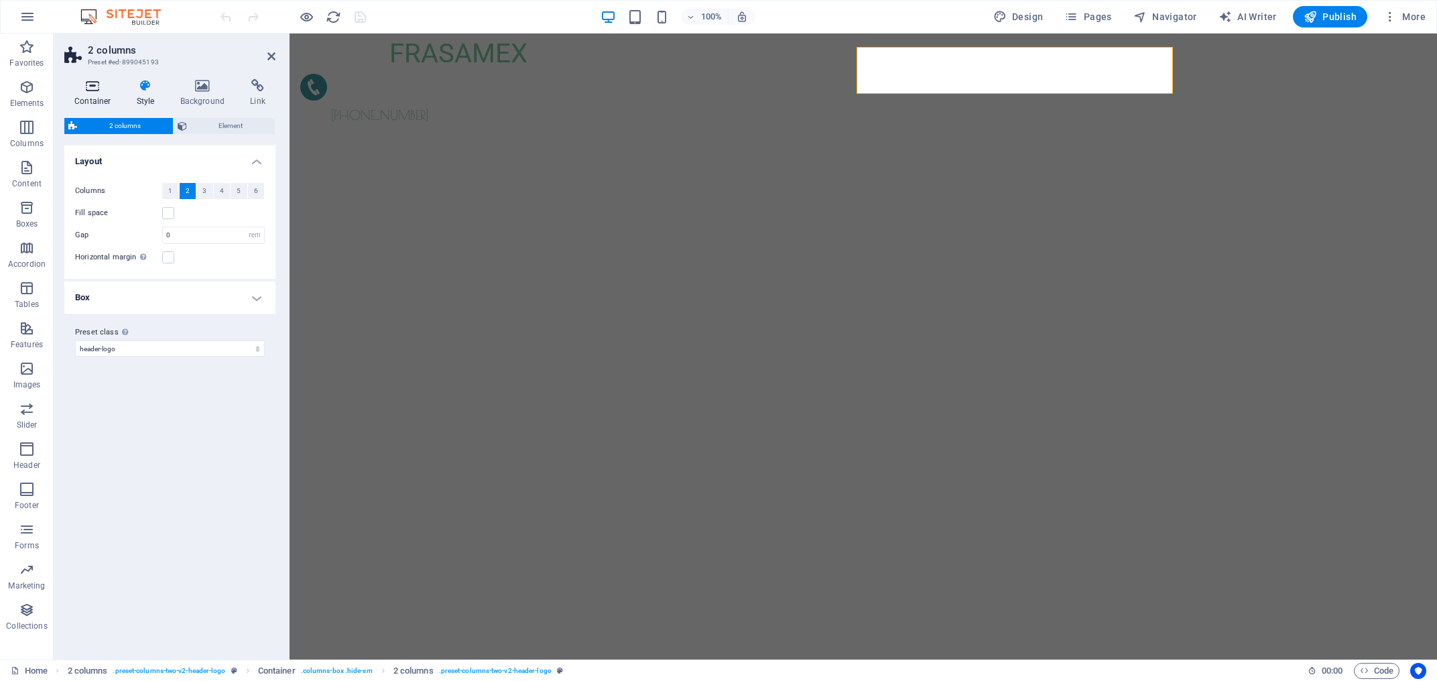
click at [105, 90] on icon at bounding box center [92, 85] width 57 height 13
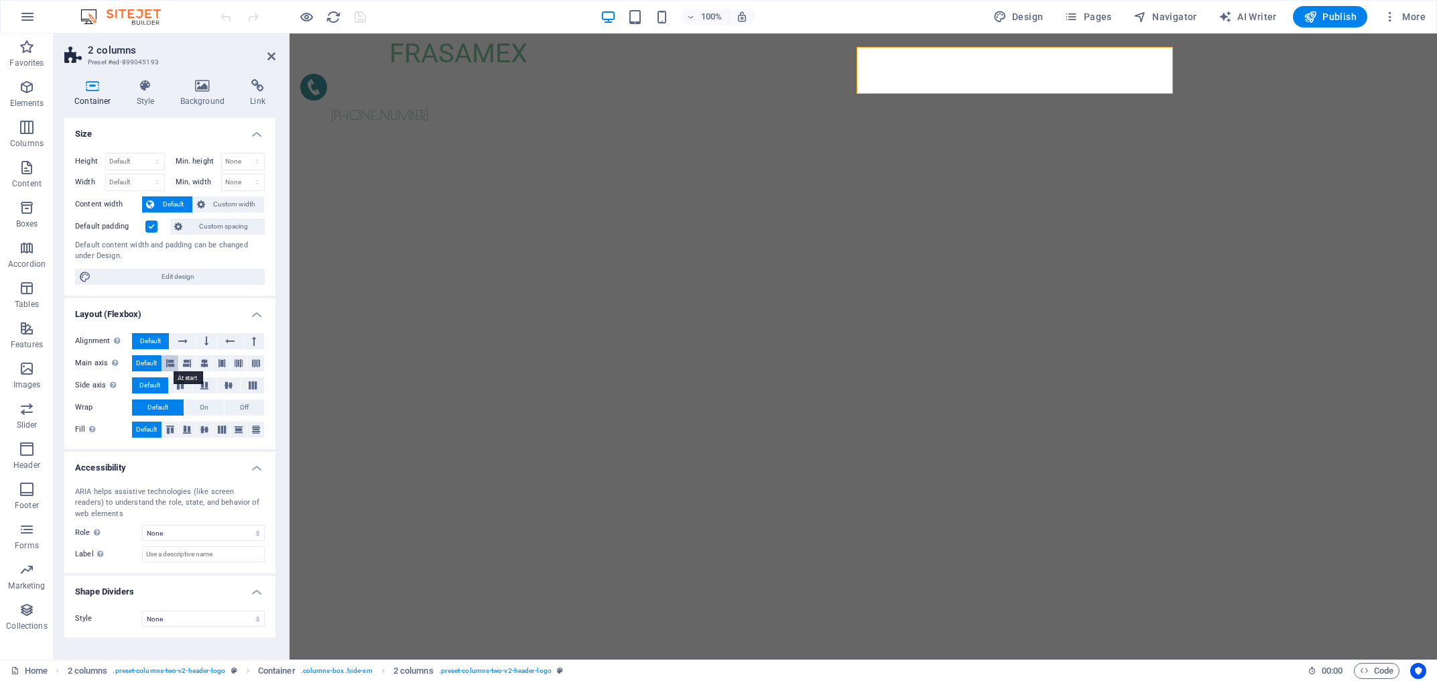
click at [168, 366] on icon at bounding box center [170, 363] width 8 height 16
click at [155, 366] on span "Default" at bounding box center [146, 363] width 21 height 16
click at [417, 73] on div "FRASAMEX [PHONE_NUMBER]" at bounding box center [863, 80] width 1147 height 92
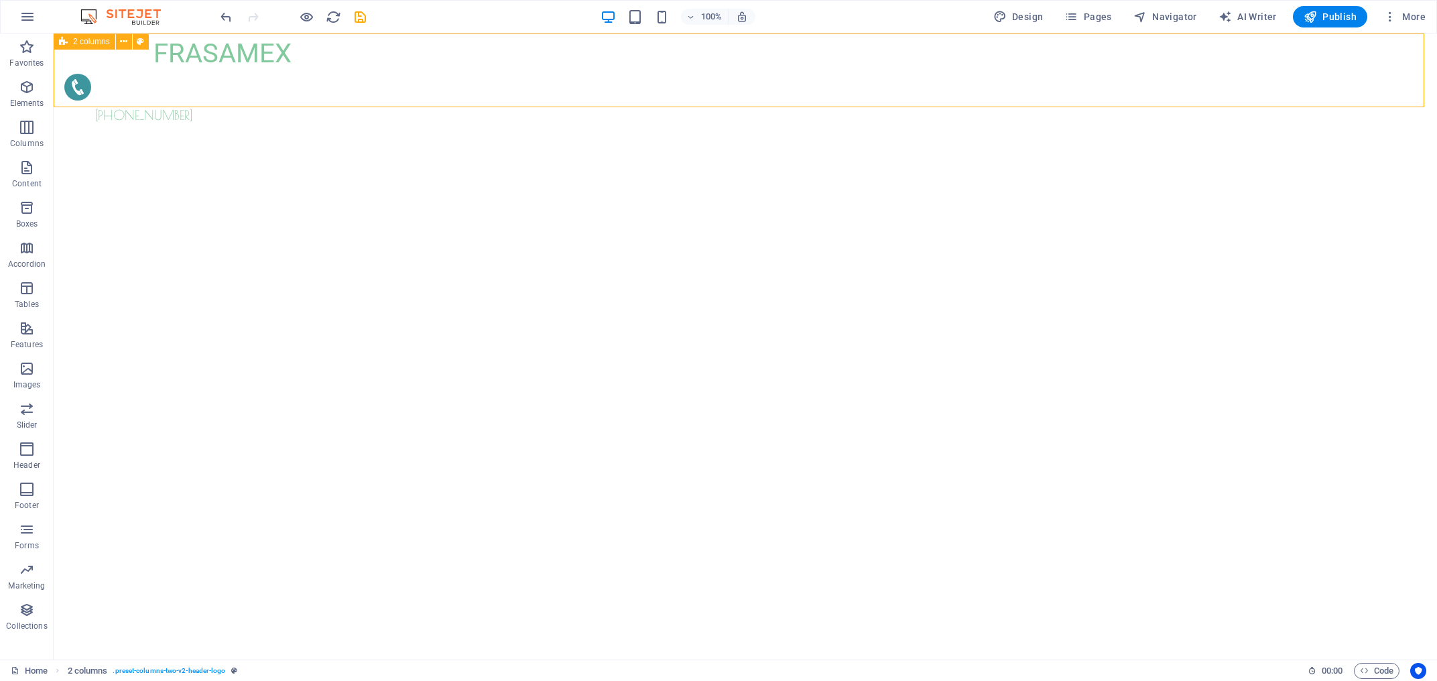
click at [313, 83] on div "FRASAMEX [PHONE_NUMBER]" at bounding box center [745, 80] width 1383 height 92
